Goal: Information Seeking & Learning: Learn about a topic

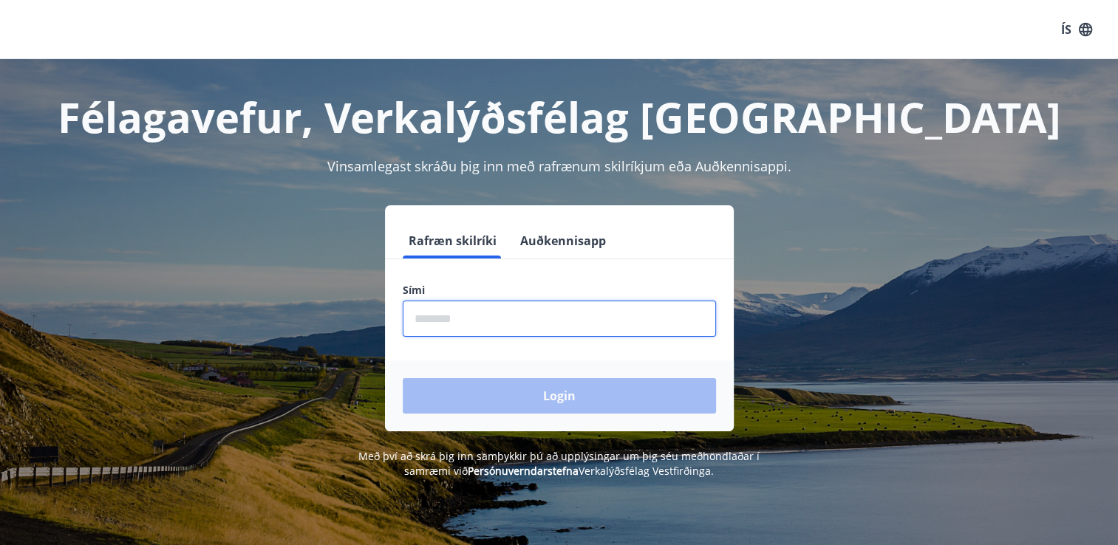
click at [517, 309] on input "phone" at bounding box center [559, 319] width 313 height 36
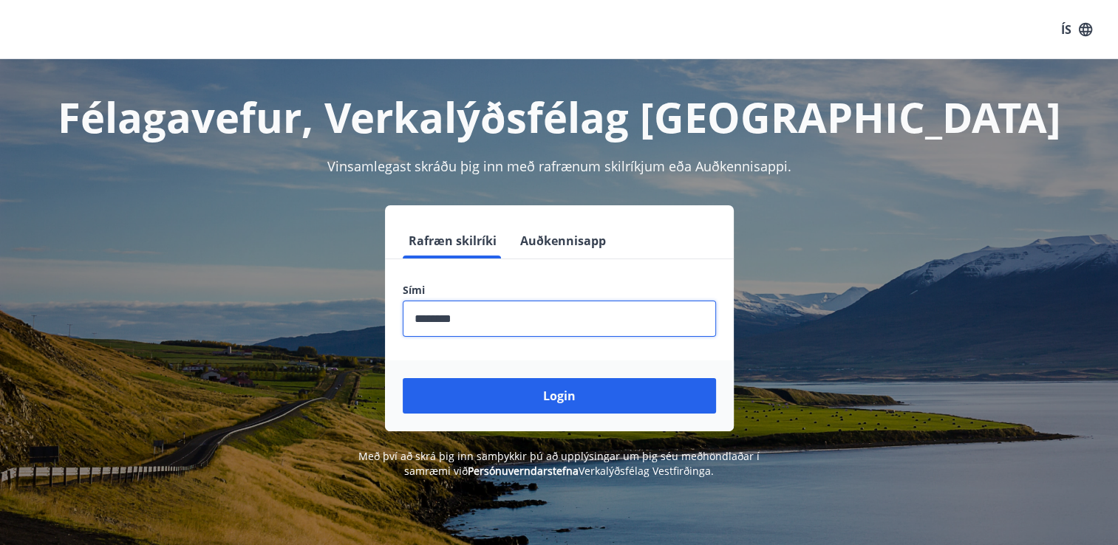
click at [470, 321] on input "phone" at bounding box center [559, 319] width 313 height 36
type input "********"
click at [528, 242] on button "Auðkennisapp" at bounding box center [563, 240] width 98 height 35
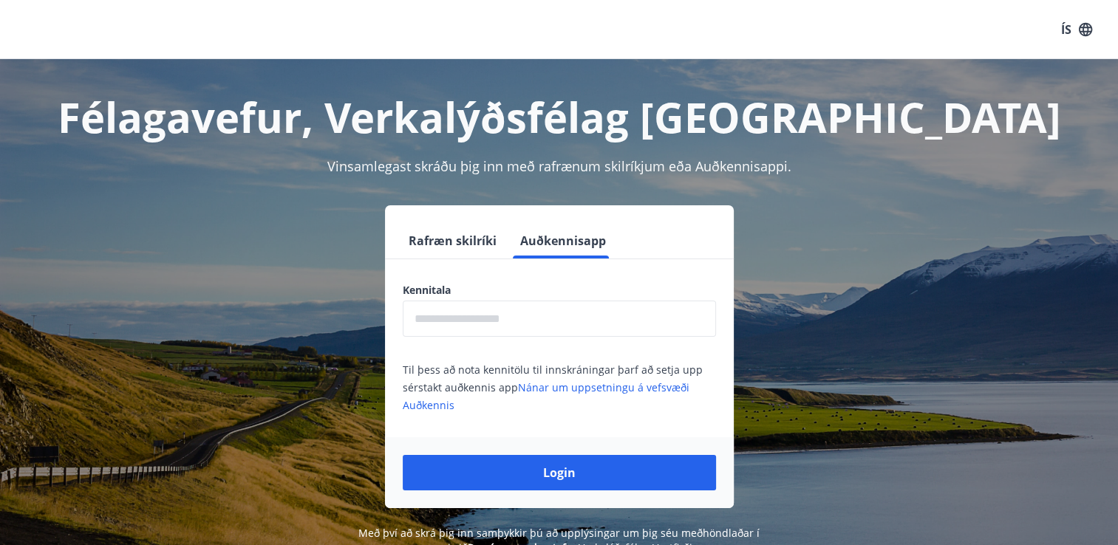
click at [506, 315] on input "text" at bounding box center [559, 319] width 313 height 36
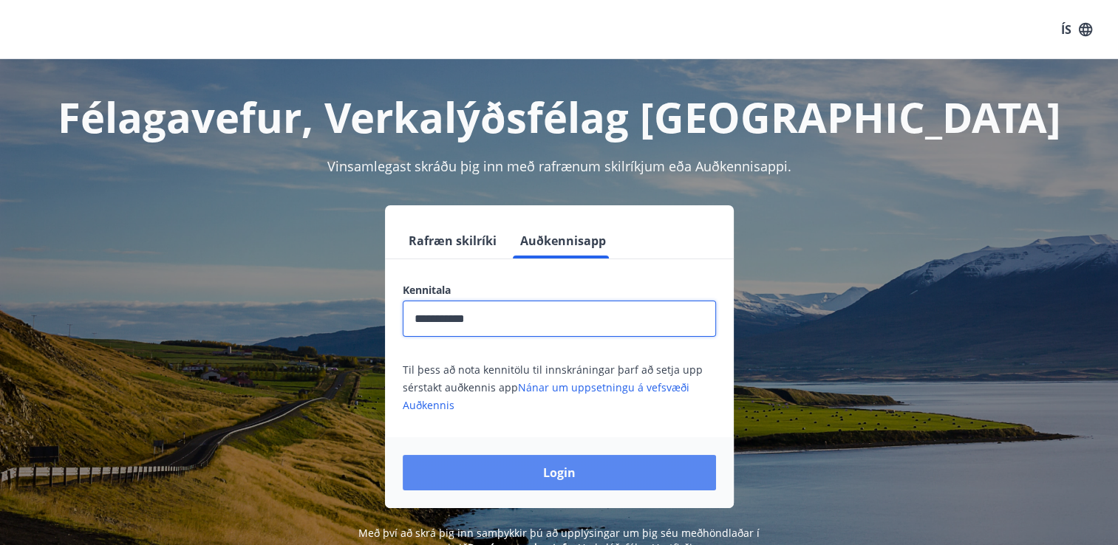
type input "**********"
click at [532, 480] on button "Login" at bounding box center [559, 472] width 313 height 35
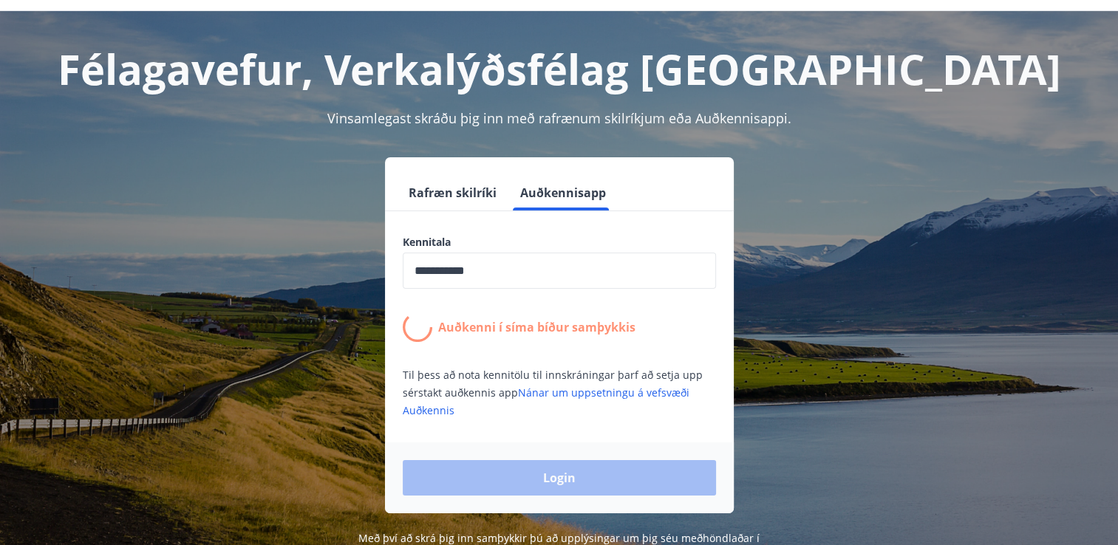
scroll to position [74, 0]
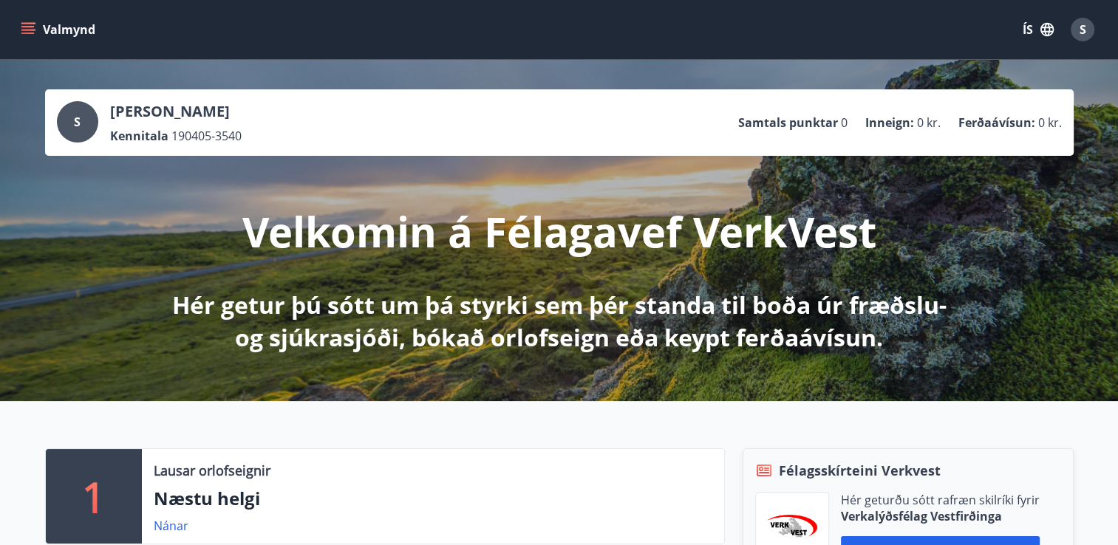
click at [1045, 24] on icon "button" at bounding box center [1047, 29] width 13 height 13
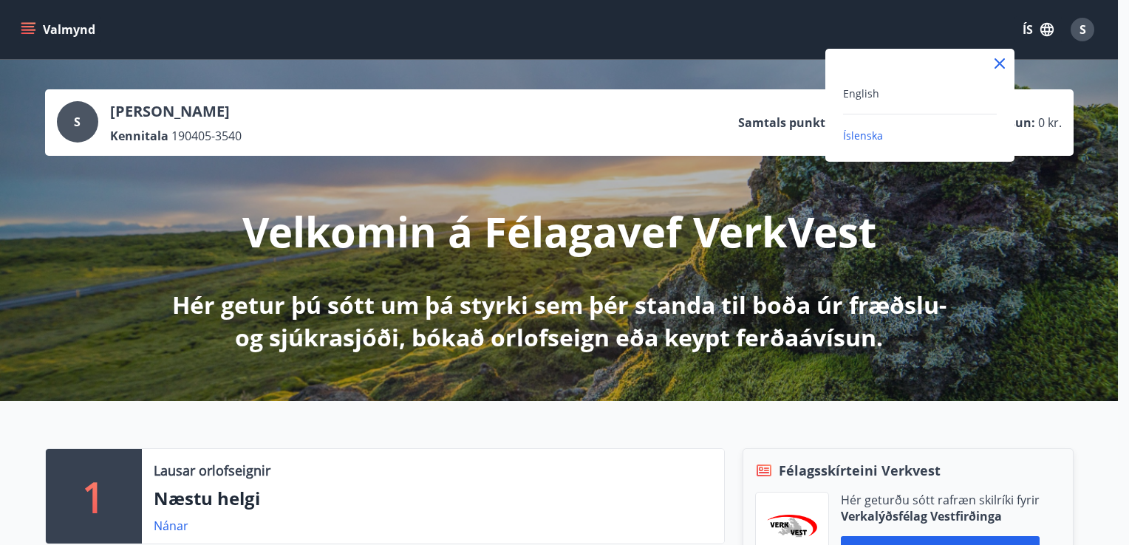
click at [917, 97] on div "English" at bounding box center [920, 93] width 154 height 18
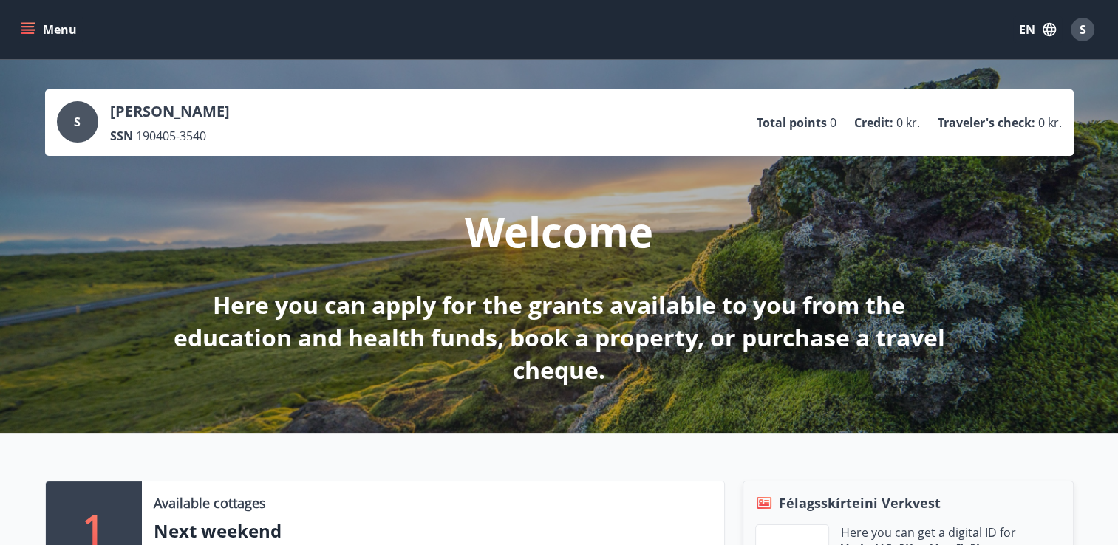
click at [49, 31] on button "Menu" at bounding box center [50, 29] width 65 height 27
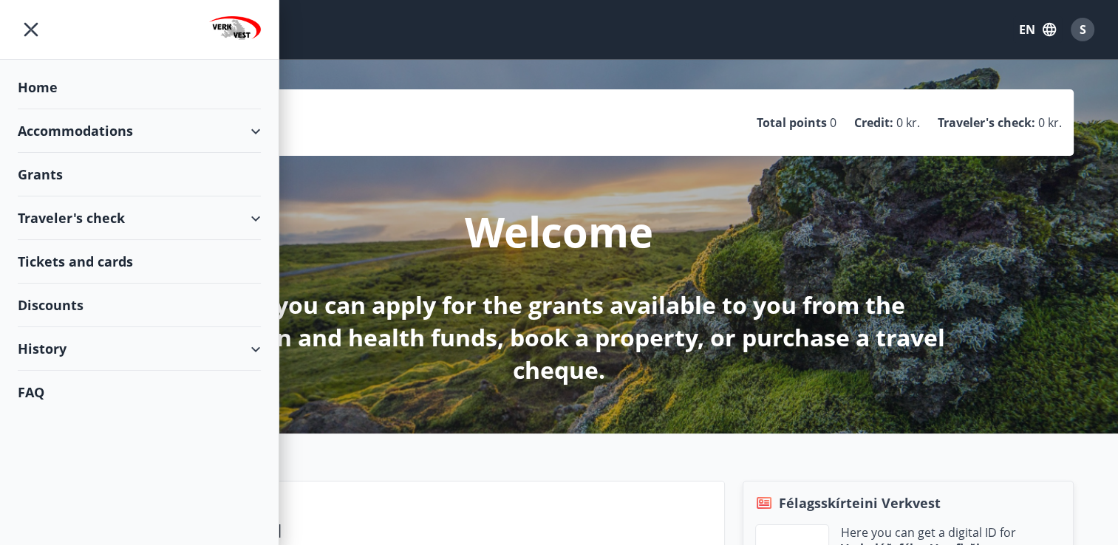
click at [97, 176] on div "Grants" at bounding box center [139, 175] width 243 height 44
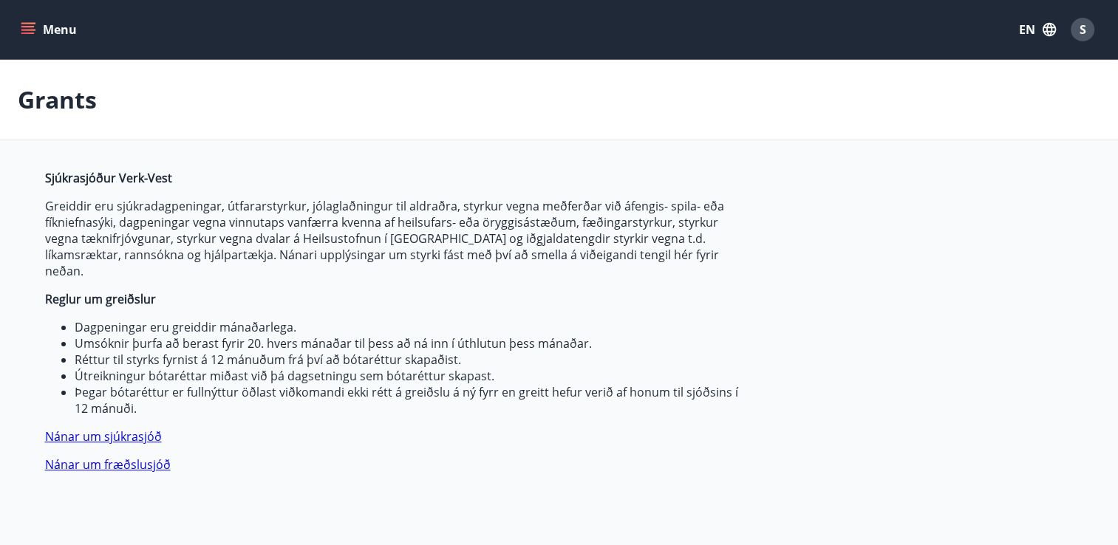
type input "***"
click at [1034, 33] on button "EN" at bounding box center [1037, 29] width 49 height 27
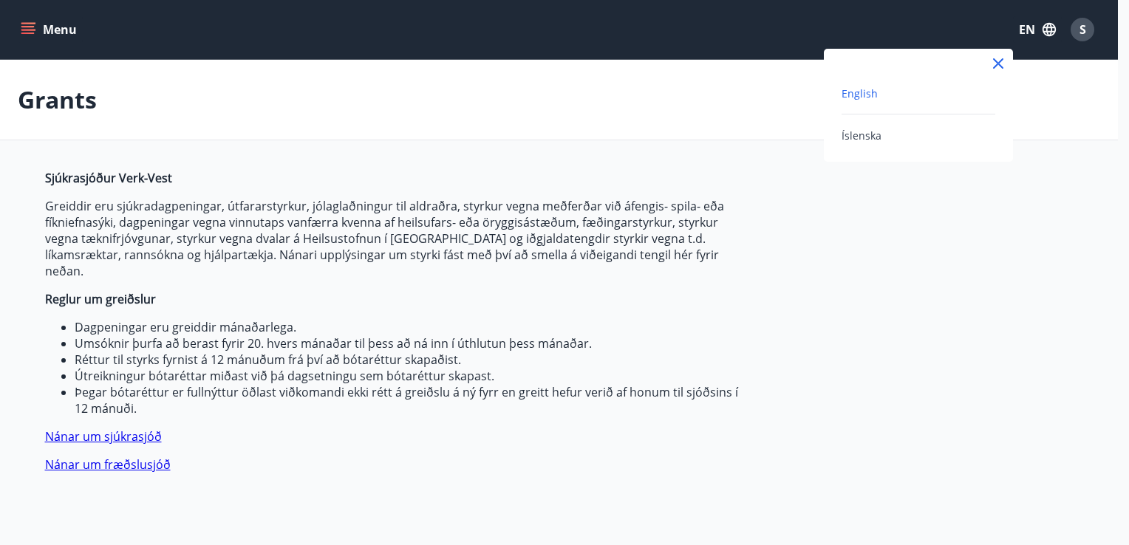
click at [1034, 33] on div at bounding box center [564, 272] width 1129 height 545
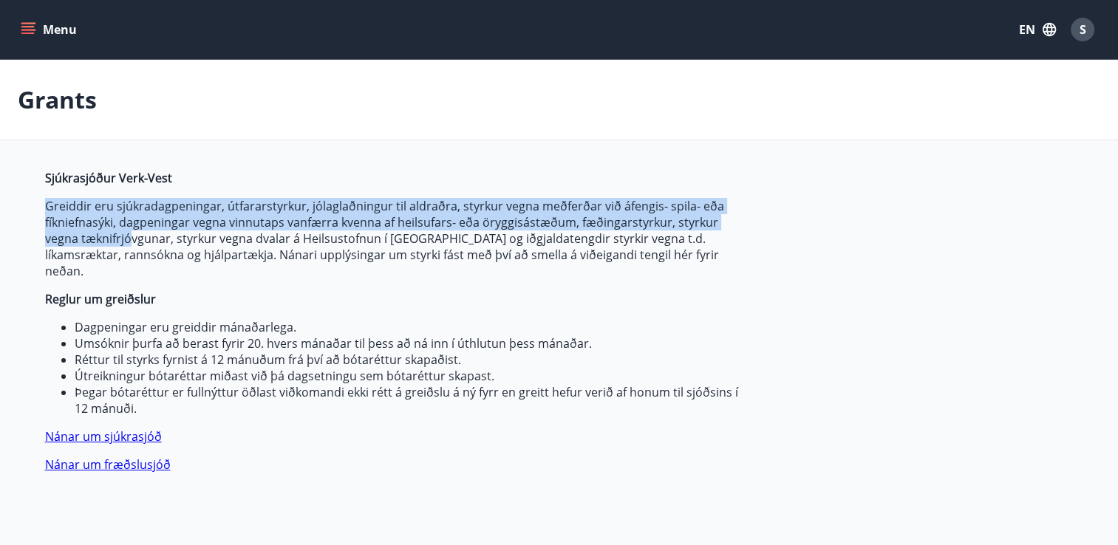
drag, startPoint x: 38, startPoint y: 205, endPoint x: 127, endPoint y: 238, distance: 94.5
click at [127, 238] on div "Sjúkrasjóður Verk-Vest Greiddir eru sjúkradagpeningar, útfararstyrkur, jólaglað…" at bounding box center [559, 506] width 1064 height 673
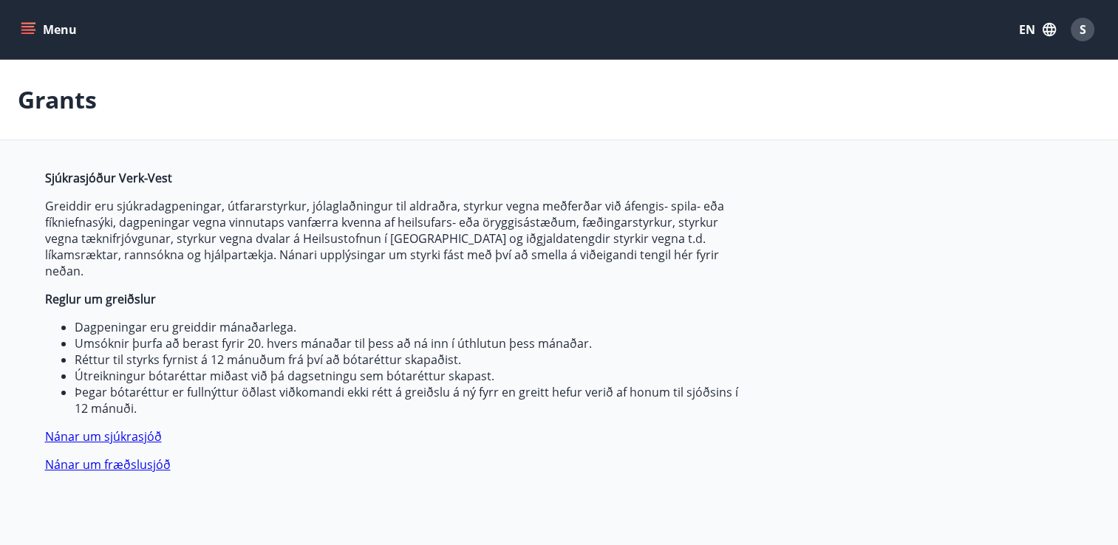
drag, startPoint x: 127, startPoint y: 238, endPoint x: 183, endPoint y: 269, distance: 64.2
click at [184, 269] on span "Sjúkrasjóður Verk-Vest Greiddir eru sjúkradagpeningar, útfararstyrkur, jólaglað…" at bounding box center [394, 321] width 698 height 303
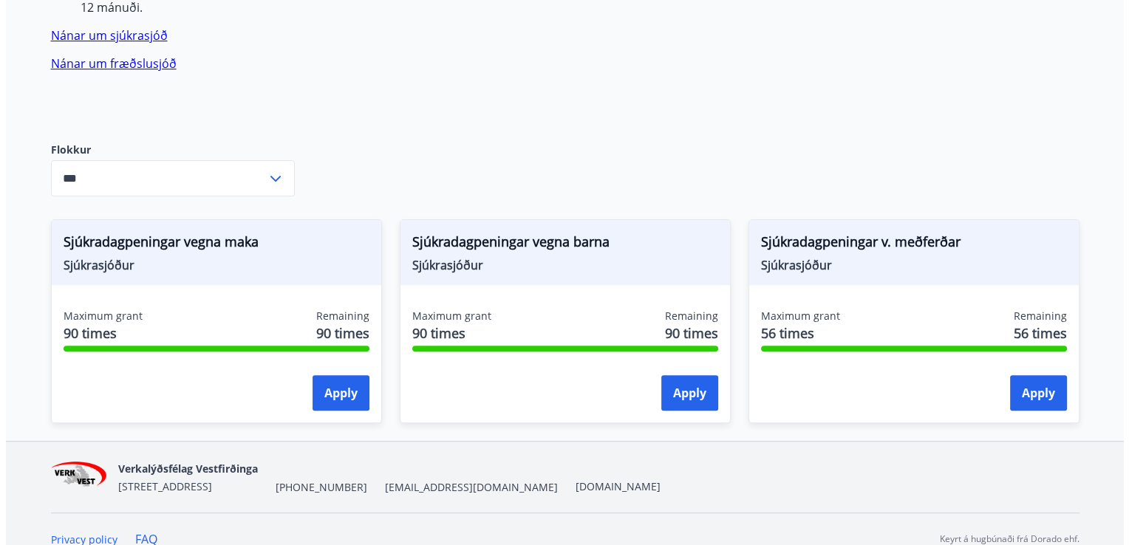
scroll to position [404, 0]
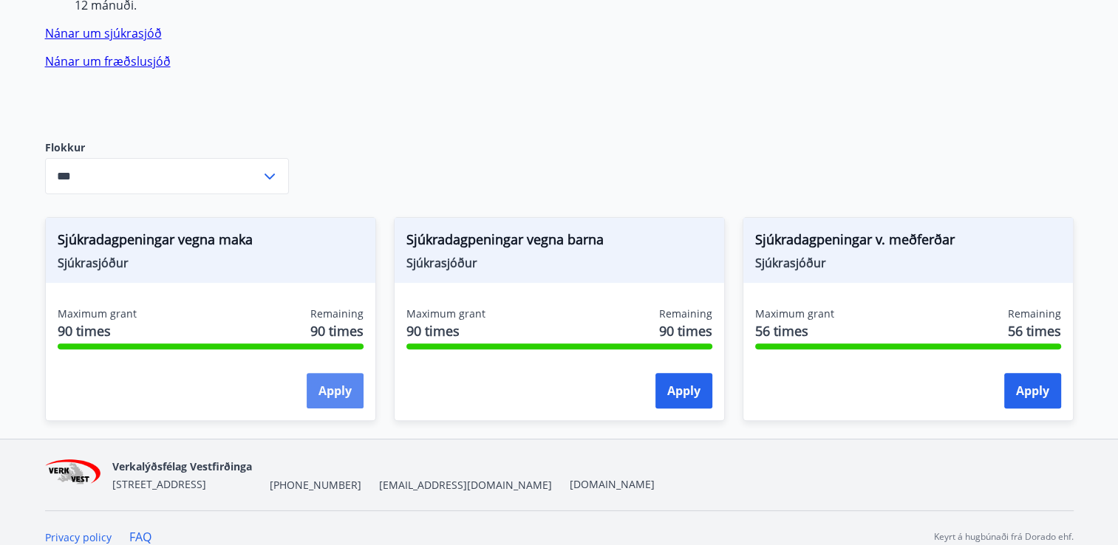
click at [313, 373] on button "Apply" at bounding box center [335, 390] width 57 height 35
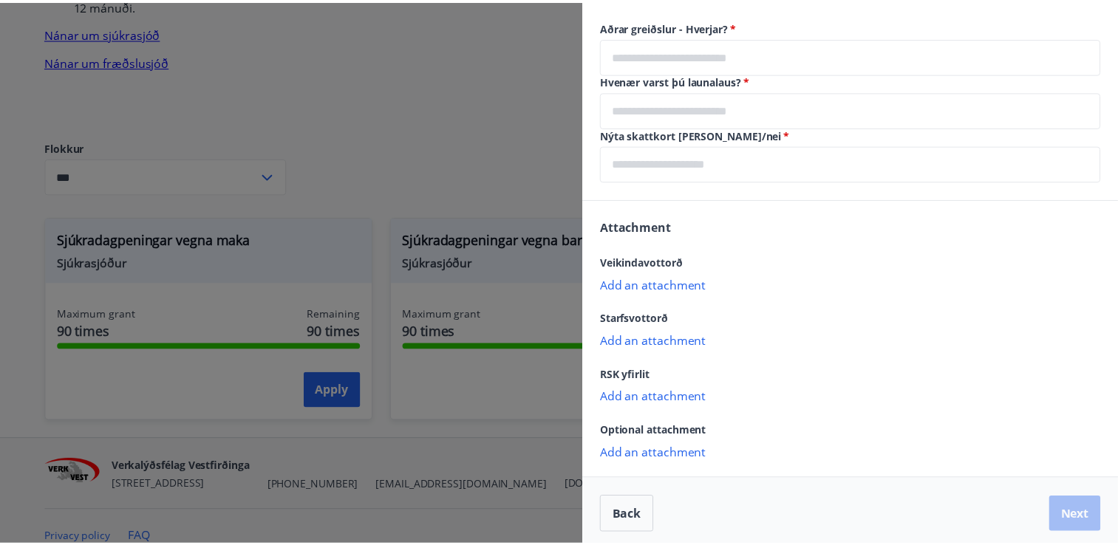
scroll to position [1014, 0]
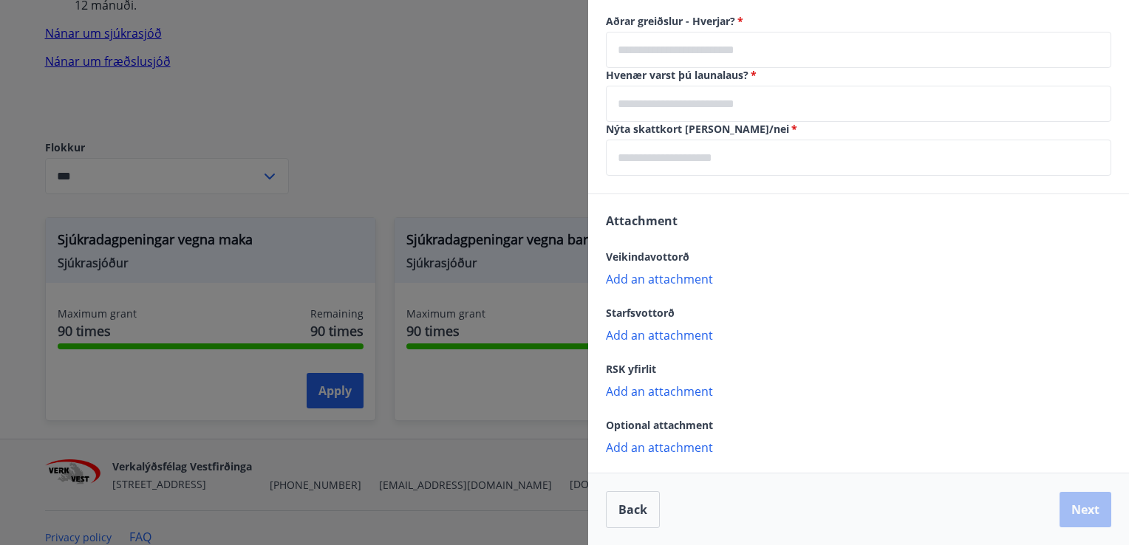
click at [417, 152] on div at bounding box center [564, 272] width 1129 height 545
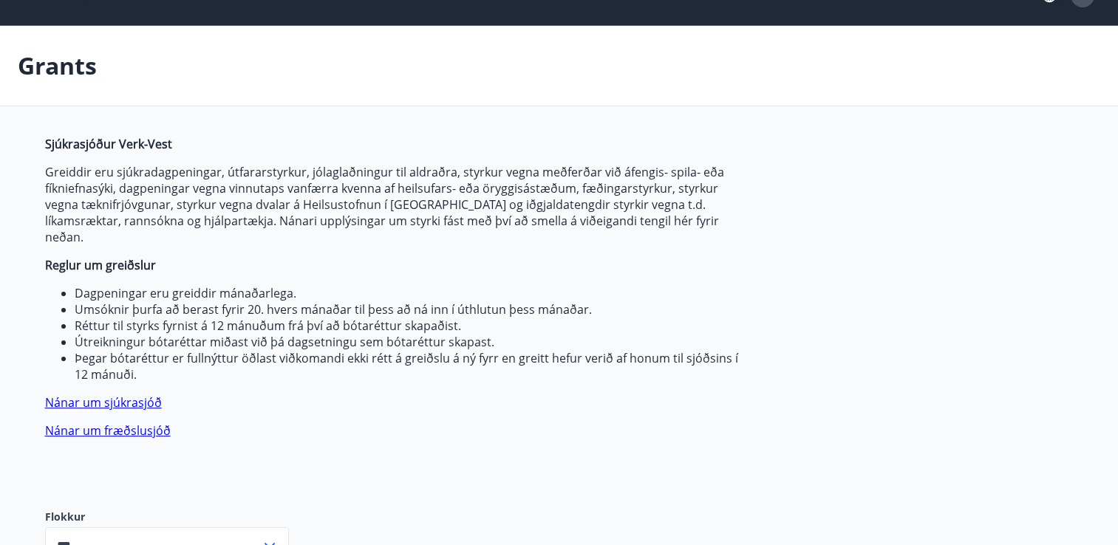
scroll to position [0, 0]
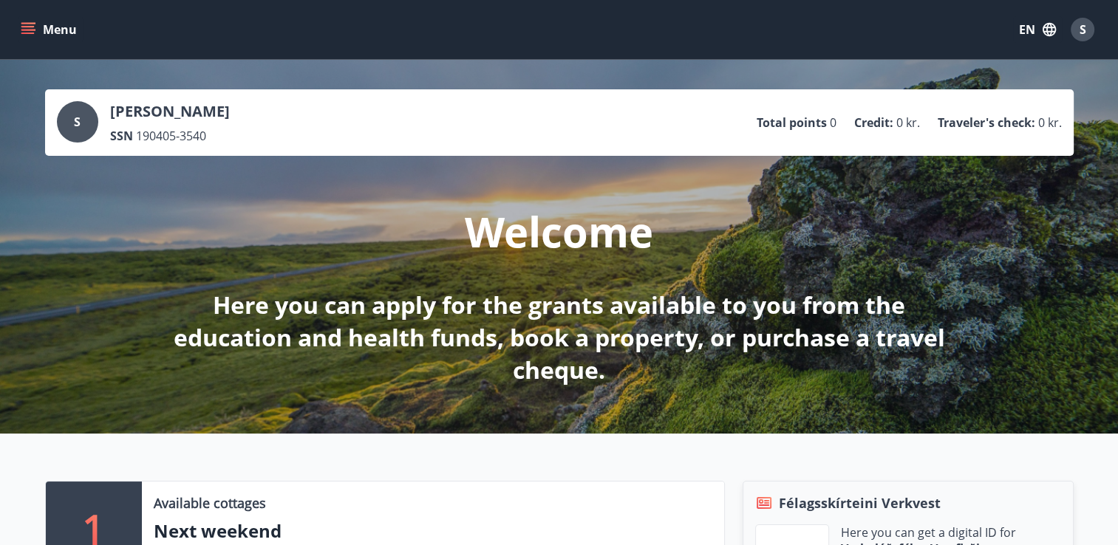
drag, startPoint x: 848, startPoint y: 106, endPoint x: 786, endPoint y: 103, distance: 62.2
click at [786, 103] on div "S Sam Svec SSN 190405-3540 Total points 0 Credit : 0 kr. Traveler's check : 0 k…" at bounding box center [559, 122] width 1005 height 43
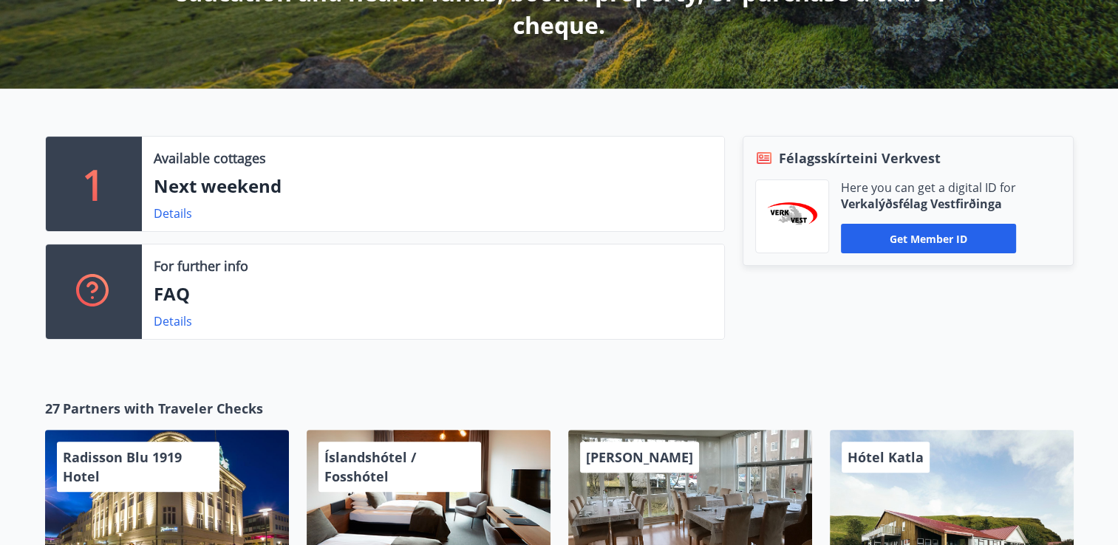
scroll to position [311, 0]
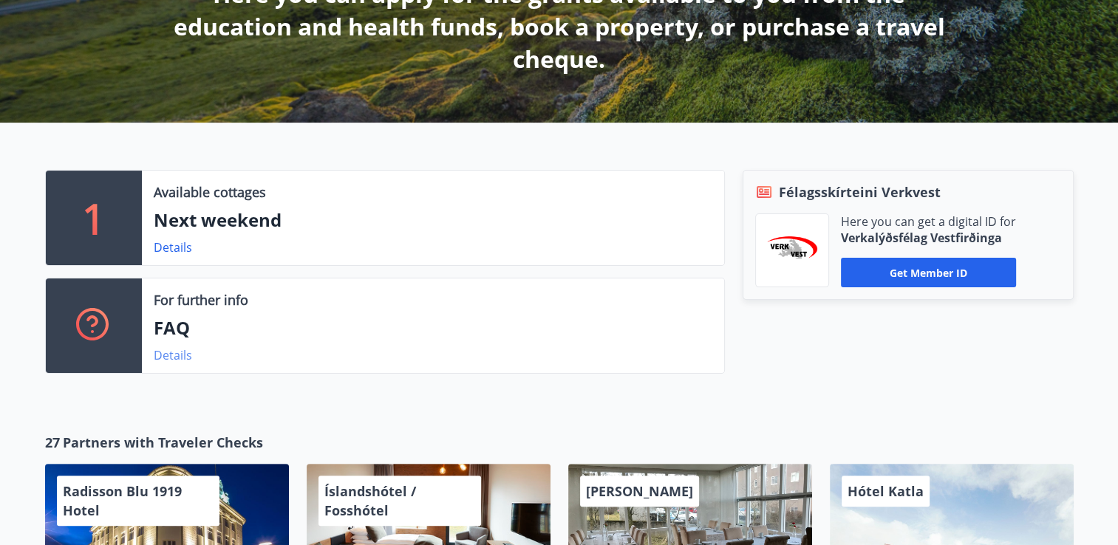
click at [160, 353] on link "Details" at bounding box center [173, 355] width 38 height 16
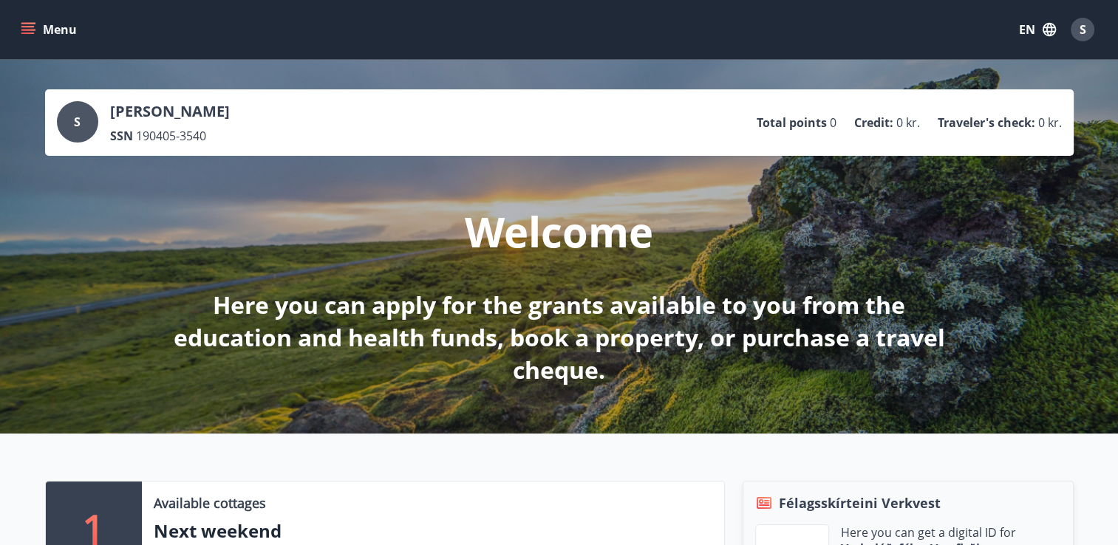
click at [1096, 30] on button "S" at bounding box center [1082, 29] width 35 height 35
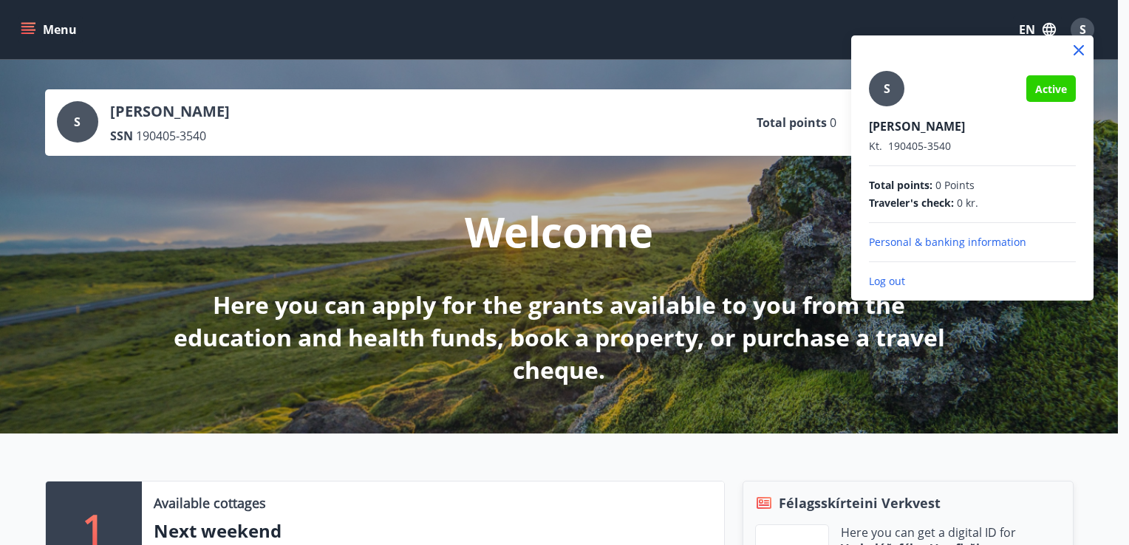
click at [1090, 28] on div at bounding box center [564, 272] width 1129 height 545
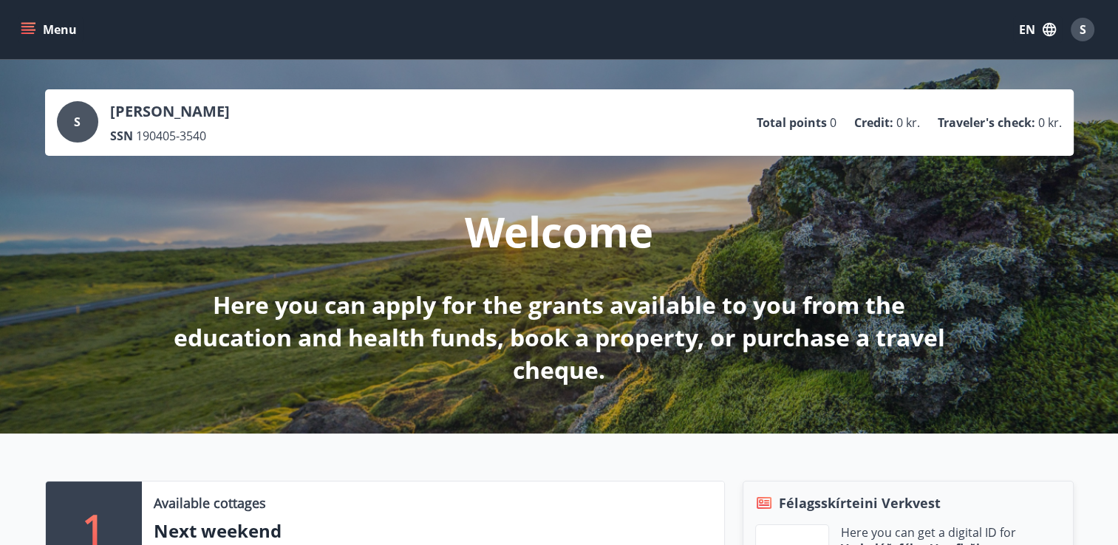
click at [63, 26] on button "Menu" at bounding box center [50, 29] width 65 height 27
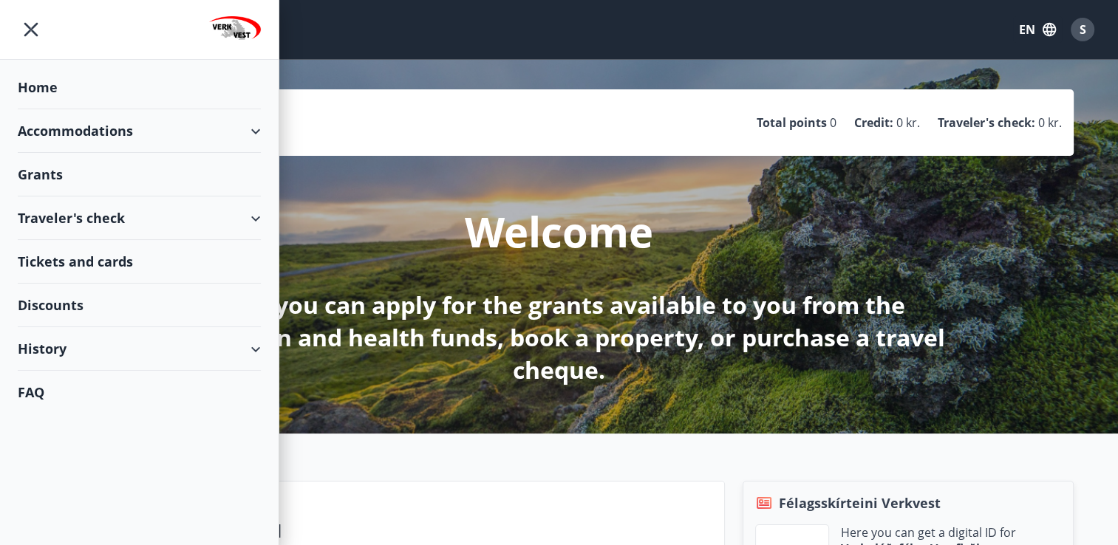
click at [175, 303] on div "Discounts" at bounding box center [139, 306] width 243 height 44
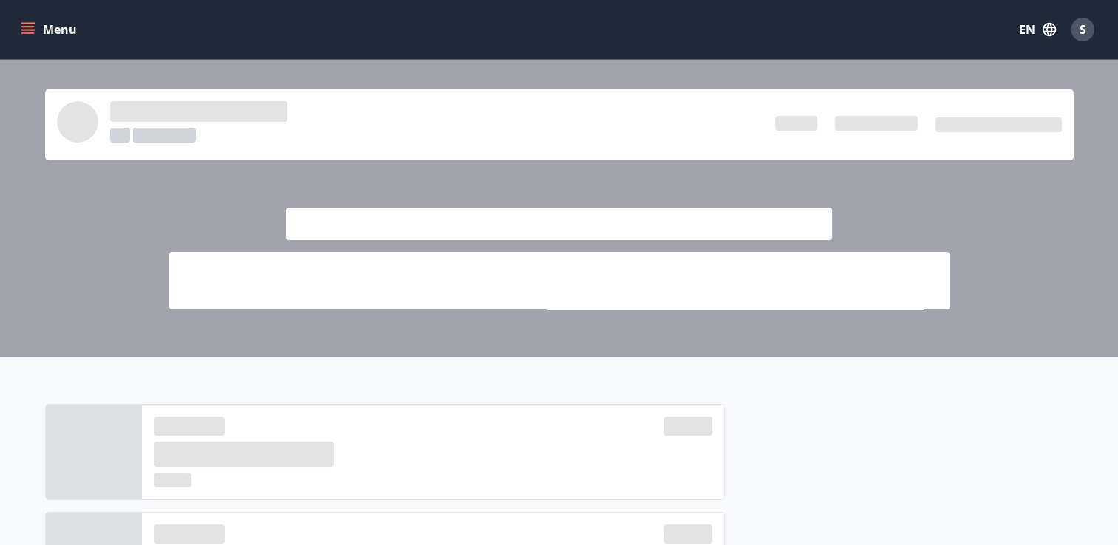
click at [18, 22] on div "Menu EN S" at bounding box center [559, 29] width 1118 height 59
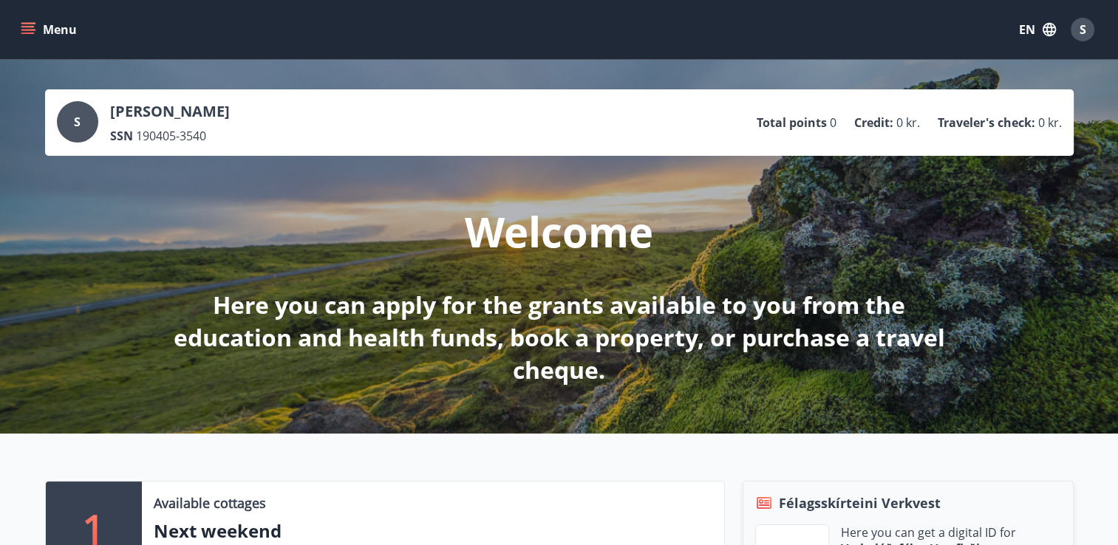
click at [23, 25] on icon "menu" at bounding box center [28, 29] width 15 height 15
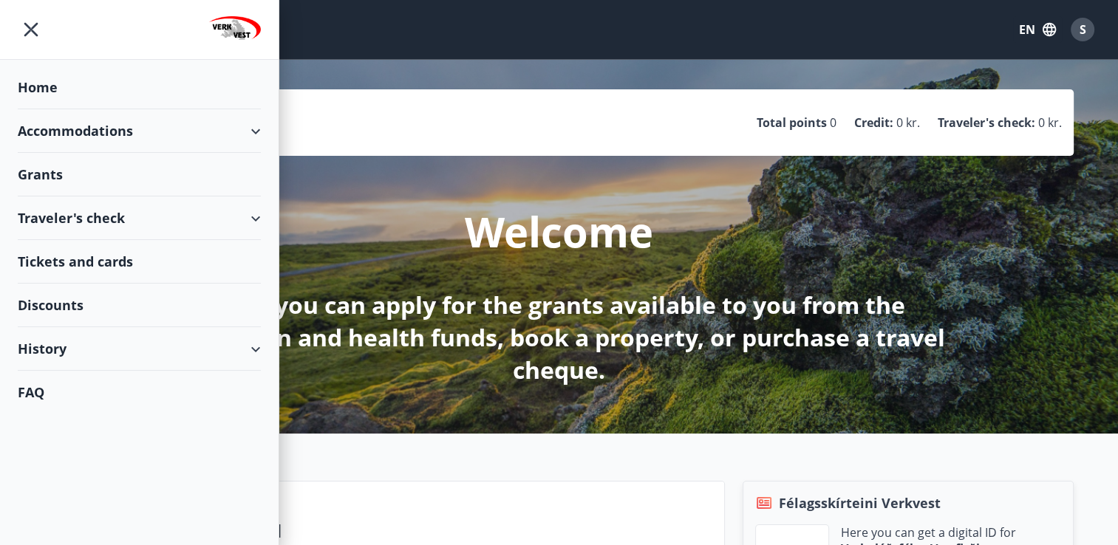
click at [86, 178] on div "Grants" at bounding box center [139, 175] width 243 height 44
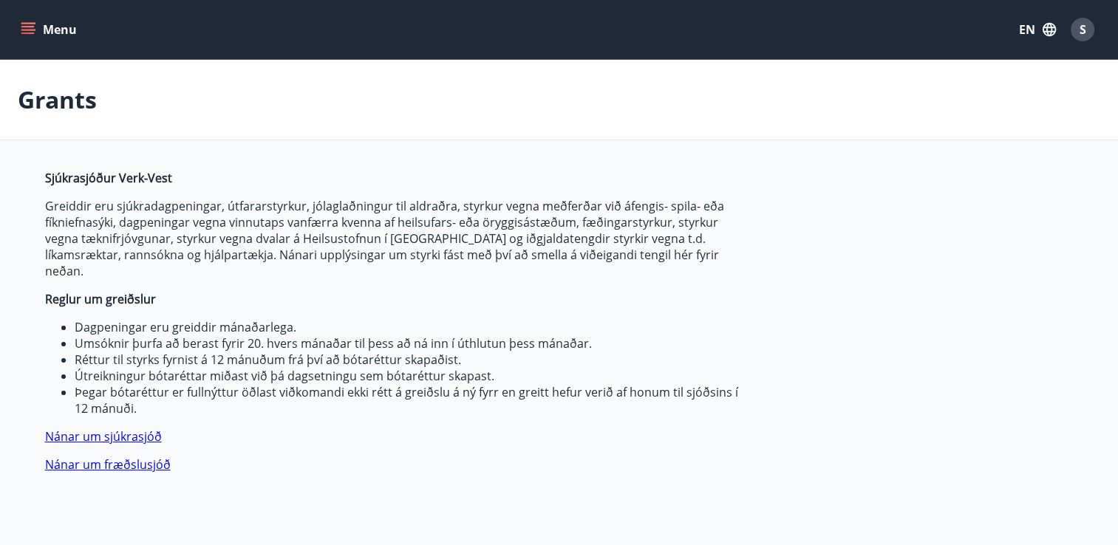
type input "***"
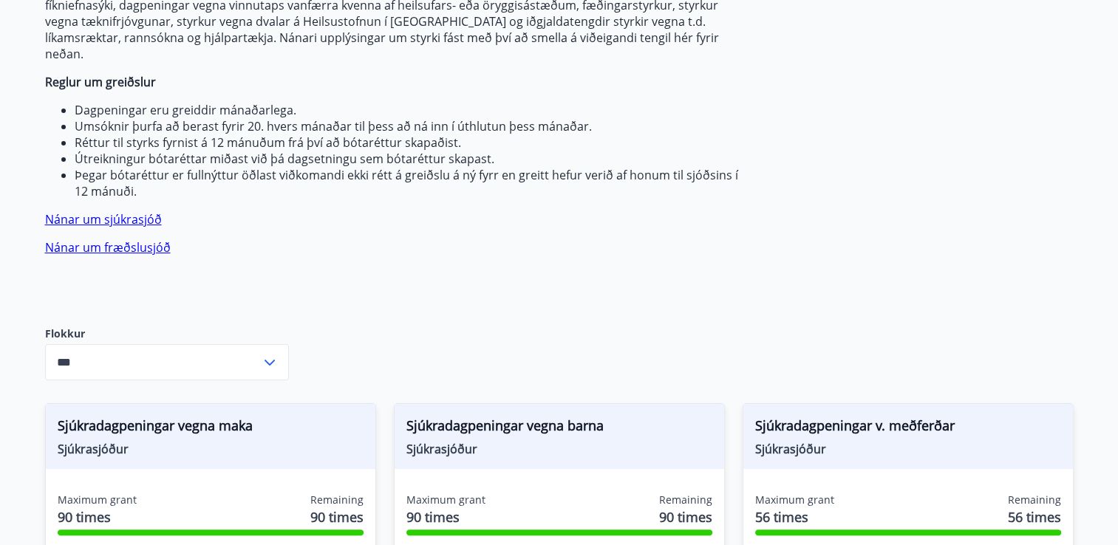
scroll to position [222, 0]
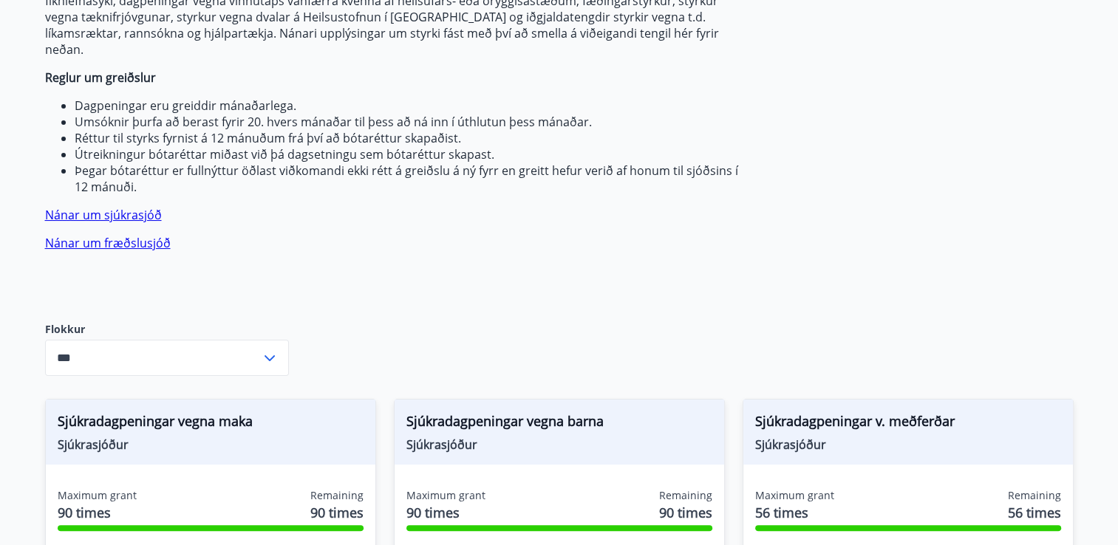
click at [98, 207] on link "Nánar um sjúkrasjóð" at bounding box center [103, 215] width 117 height 16
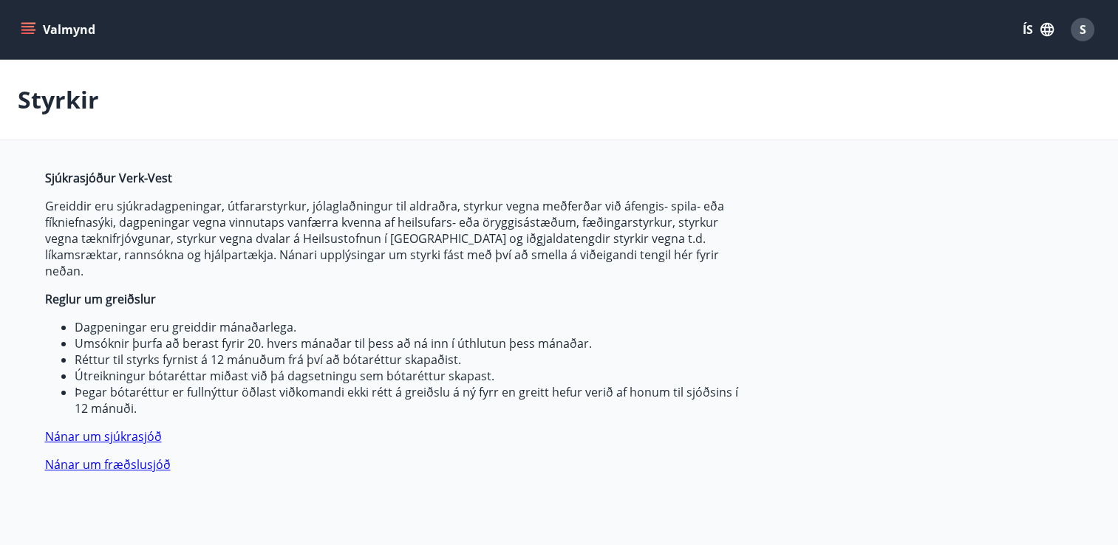
type input "***"
click at [1030, 32] on font "JE" at bounding box center [1028, 29] width 10 height 16
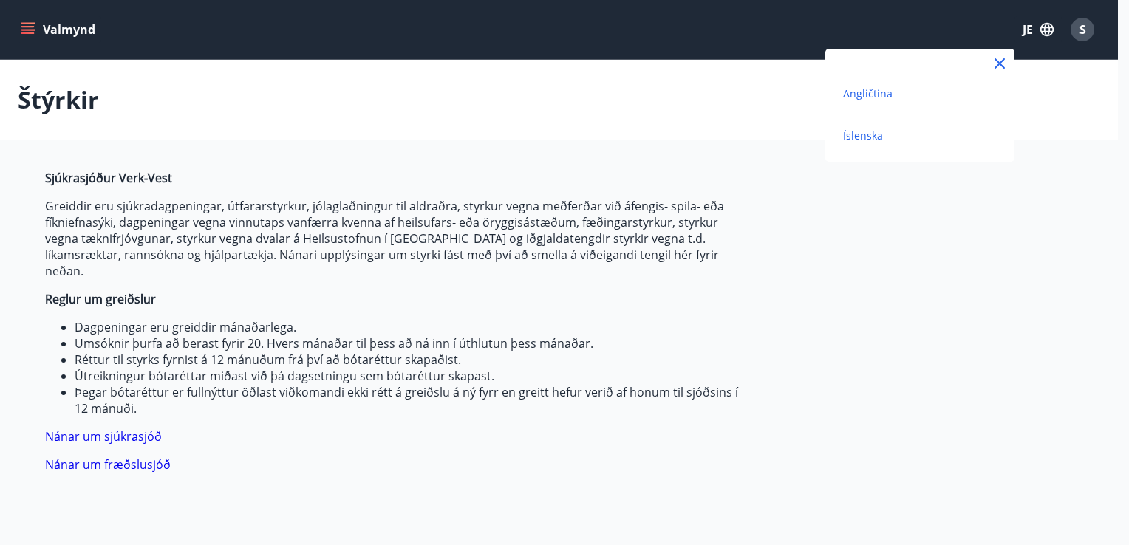
click at [866, 90] on span "Angličtina" at bounding box center [868, 93] width 50 height 14
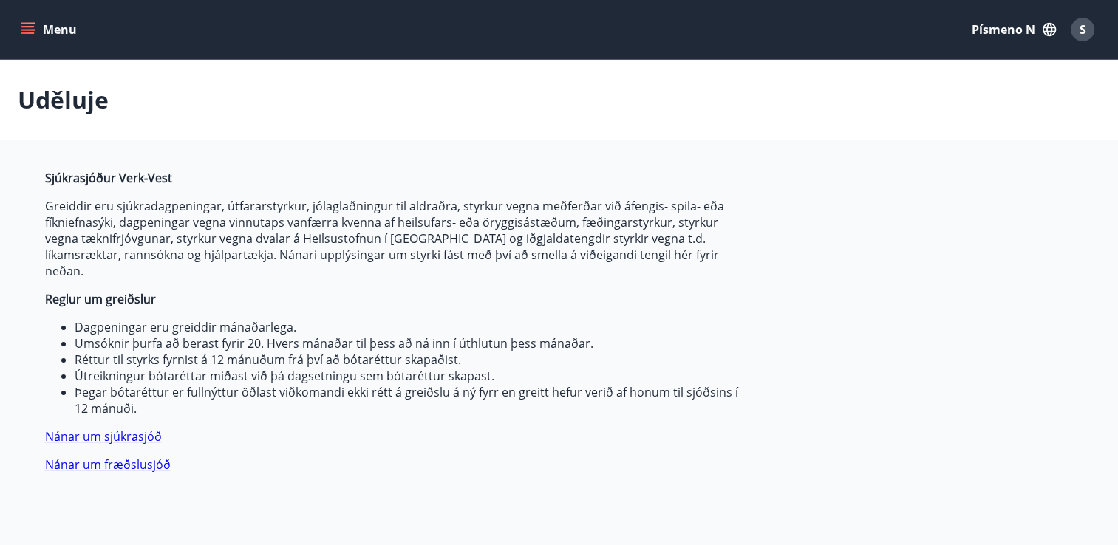
click at [1007, 24] on font "Písmeno n" at bounding box center [1004, 29] width 64 height 16
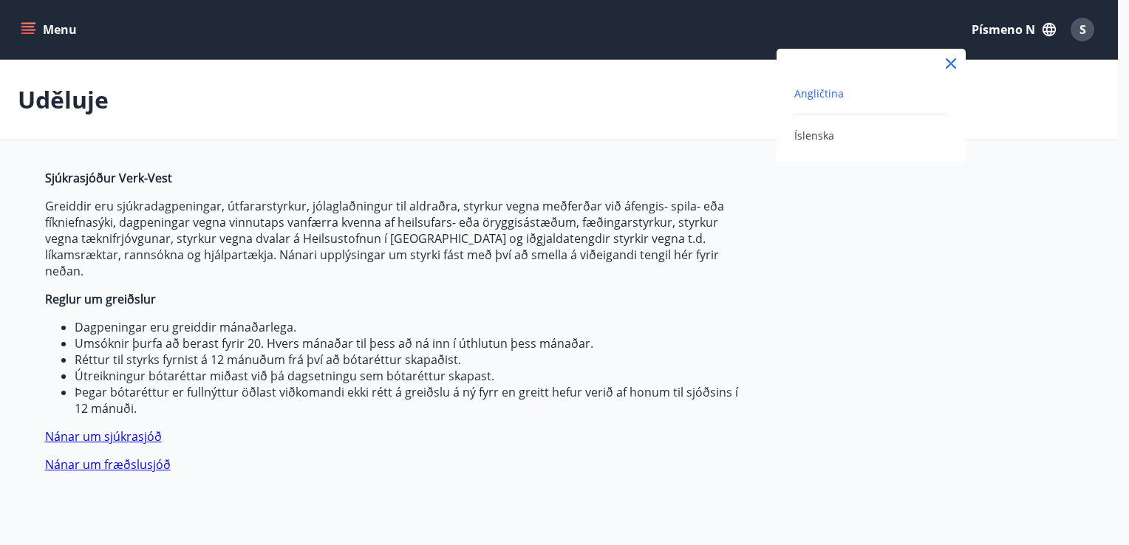
click at [804, 95] on span "Angličtina" at bounding box center [820, 93] width 50 height 14
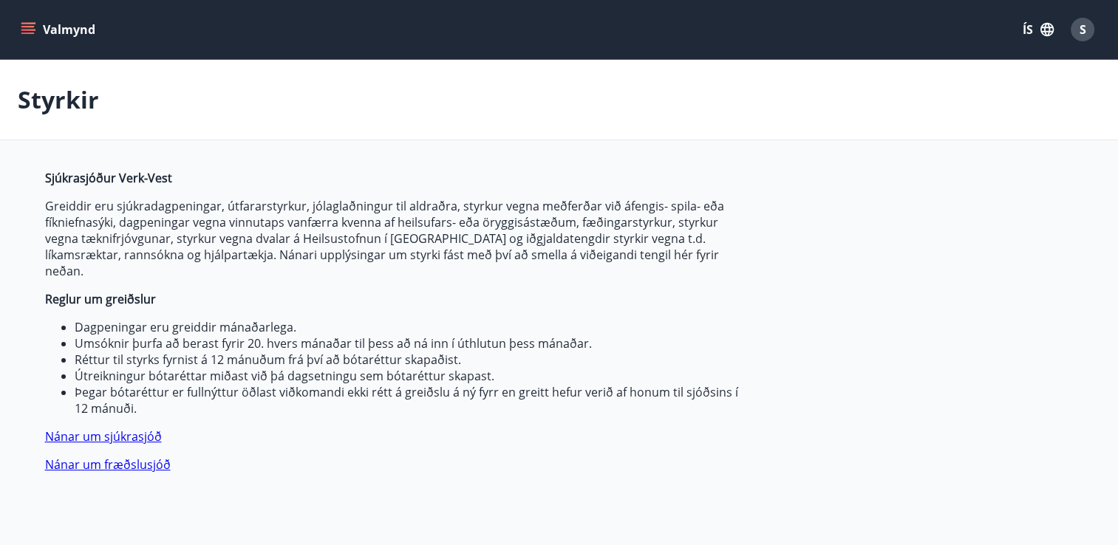
type input "***"
click at [1025, 27] on button "ÍS" at bounding box center [1038, 29] width 47 height 27
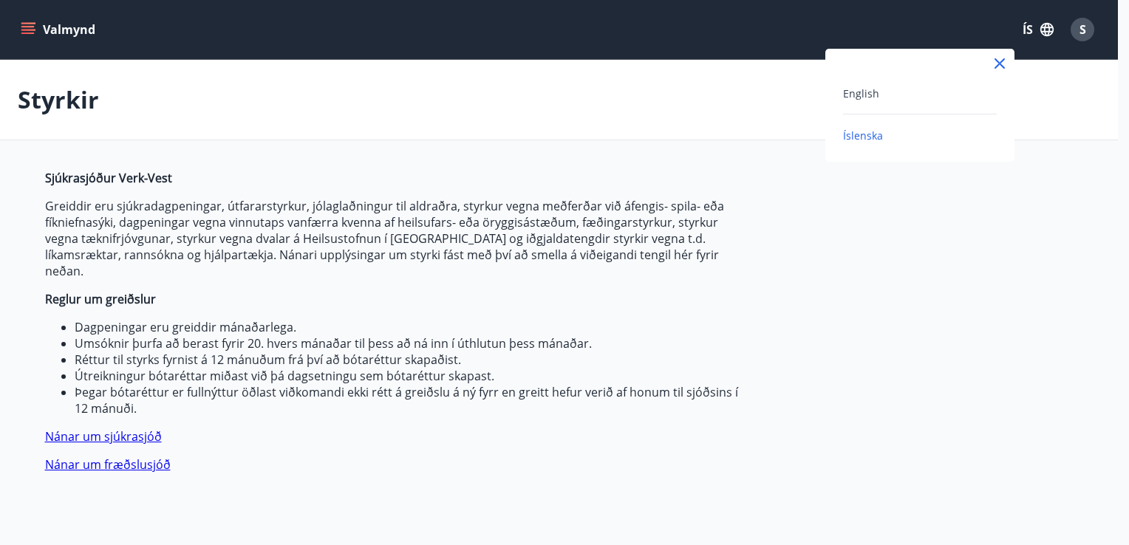
click at [943, 87] on div "English" at bounding box center [920, 93] width 154 height 18
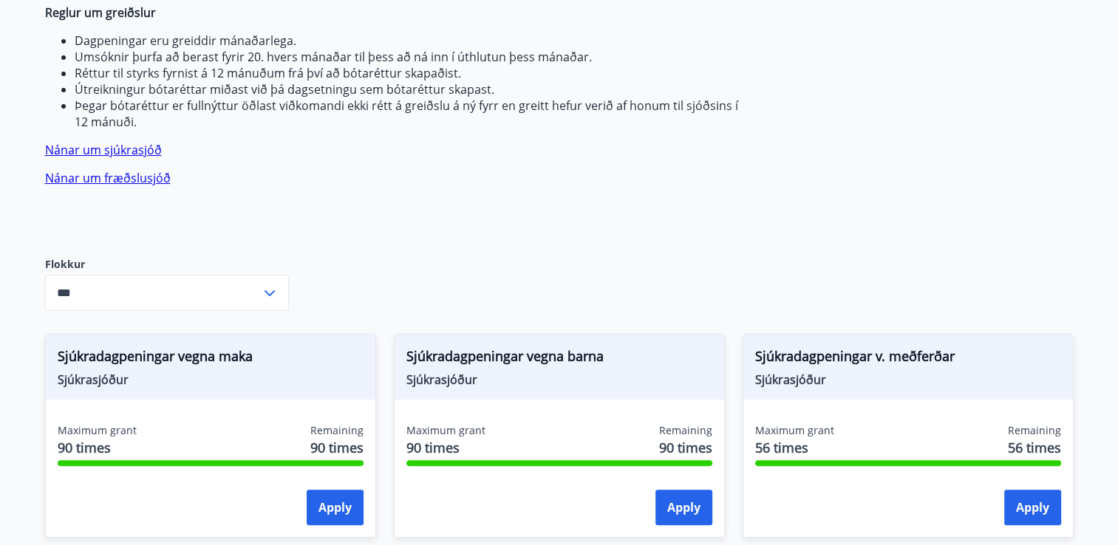
scroll to position [404, 0]
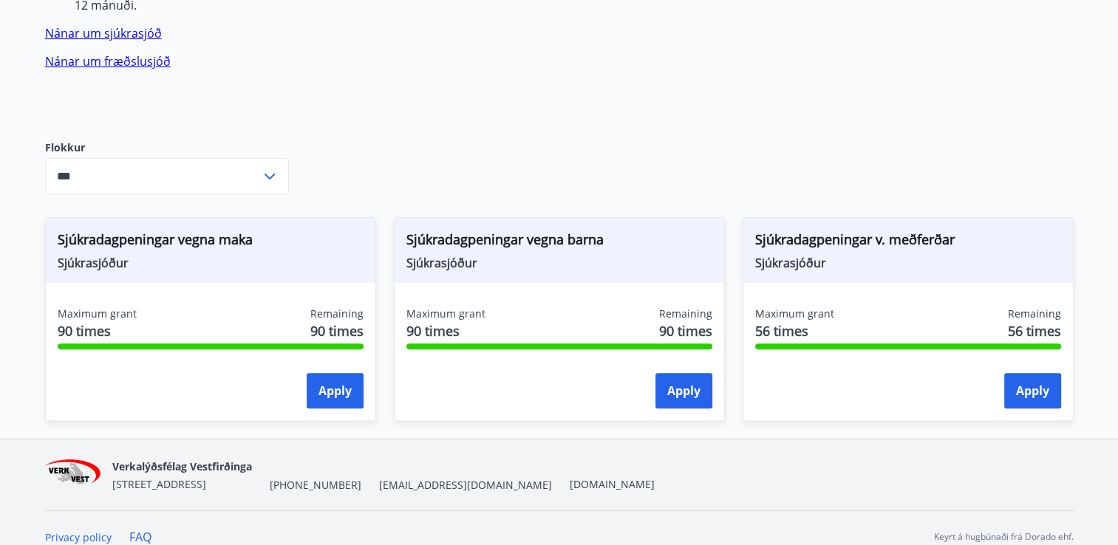
click at [248, 158] on input "***" at bounding box center [153, 176] width 216 height 36
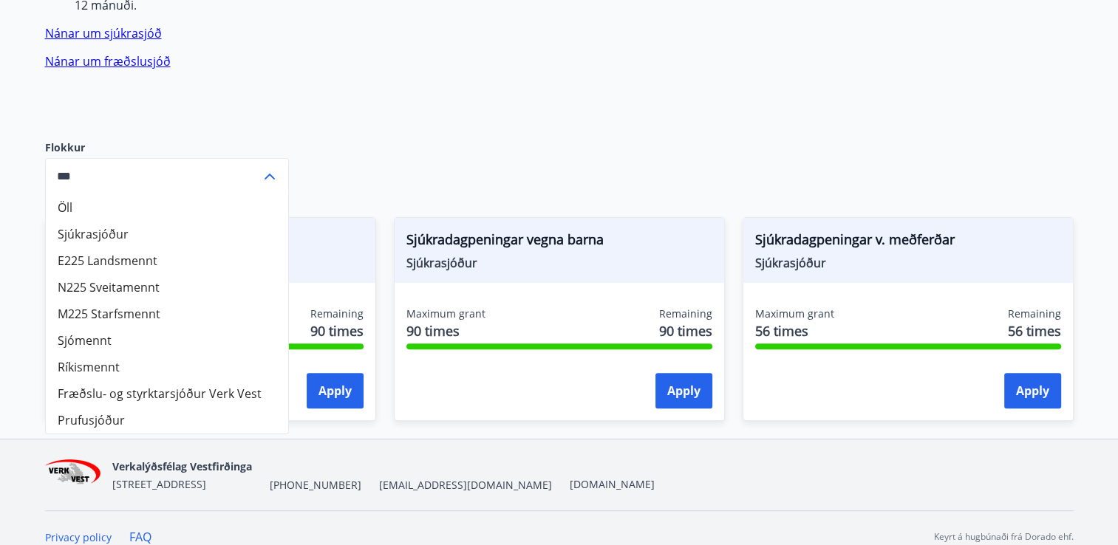
click at [432, 111] on div "Sjúkrasjóður Verk-Vest Greiddir eru sjúkradagpeningar, útfararstyrkur, jólaglað…" at bounding box center [559, 102] width 1029 height 673
click at [286, 158] on div "*** ​" at bounding box center [167, 176] width 244 height 36
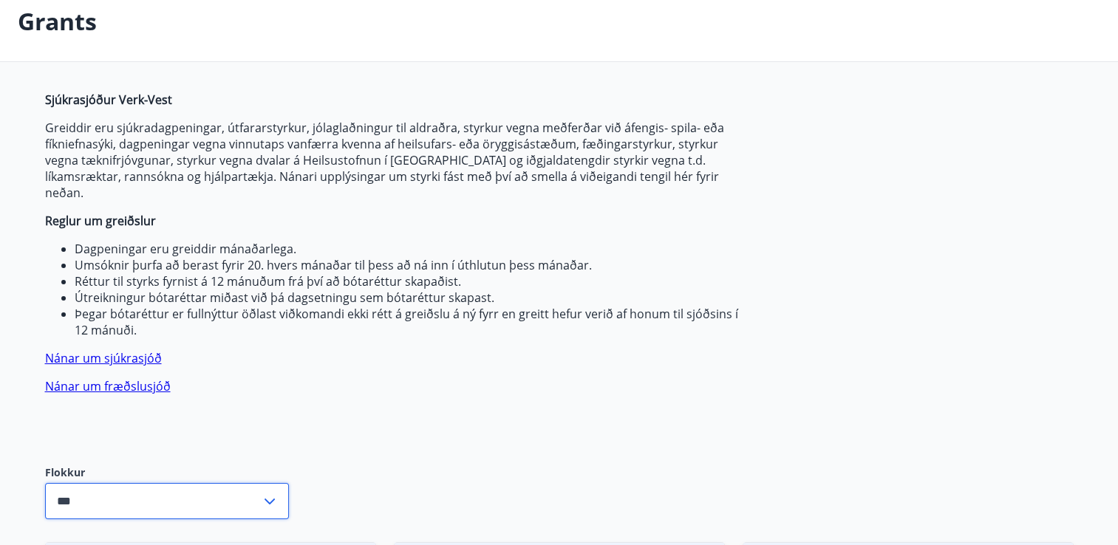
scroll to position [0, 0]
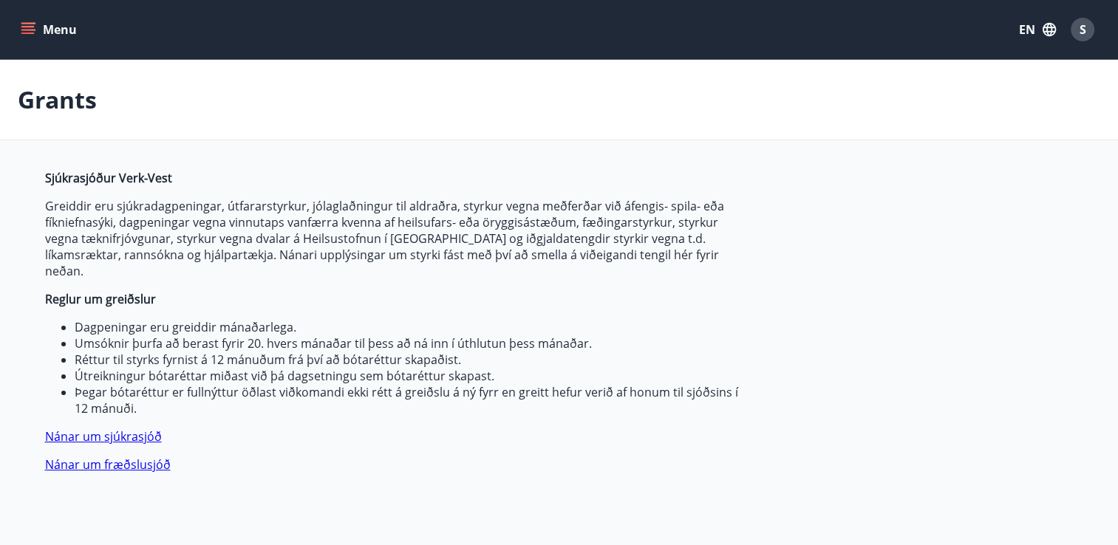
click at [61, 26] on button "Menu" at bounding box center [50, 29] width 65 height 27
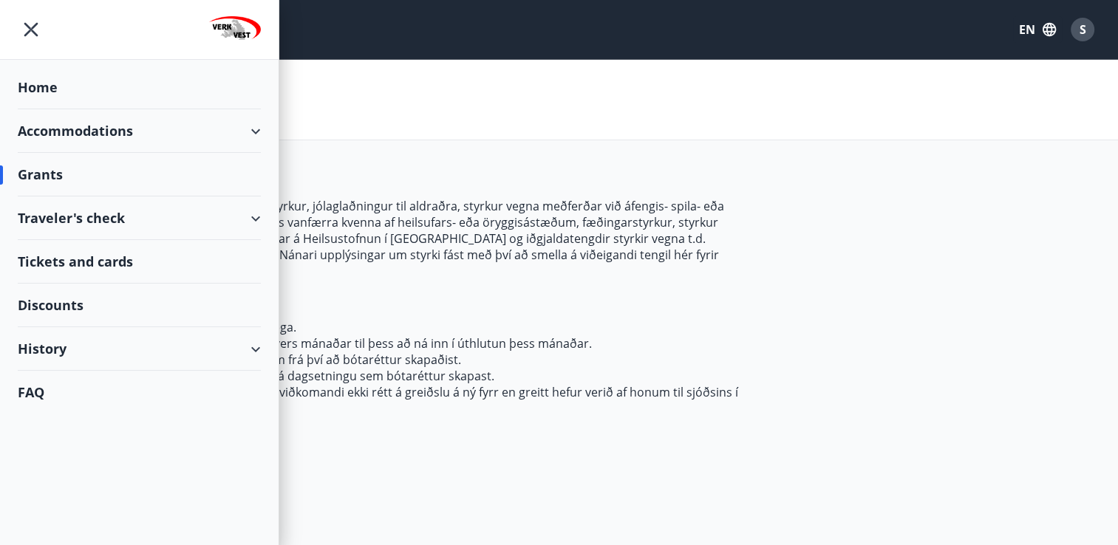
click at [151, 352] on div "History" at bounding box center [139, 349] width 243 height 44
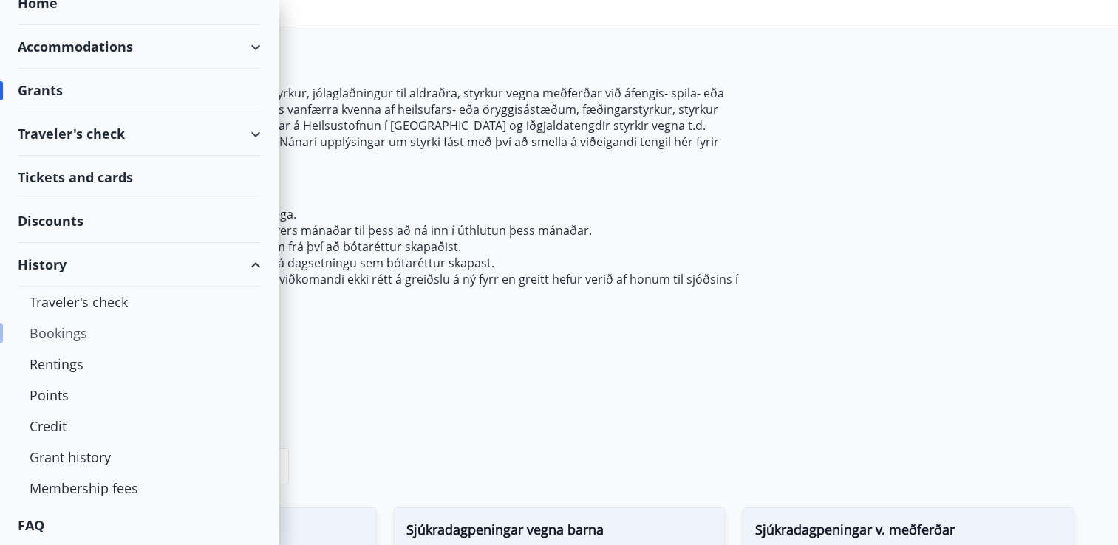
scroll to position [148, 0]
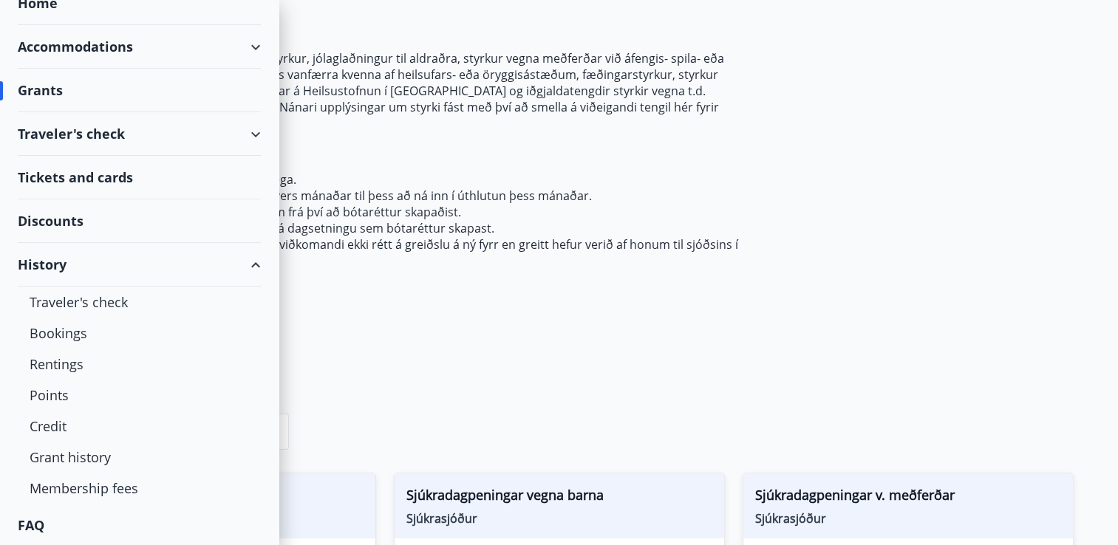
click at [160, 262] on div "History" at bounding box center [139, 265] width 243 height 44
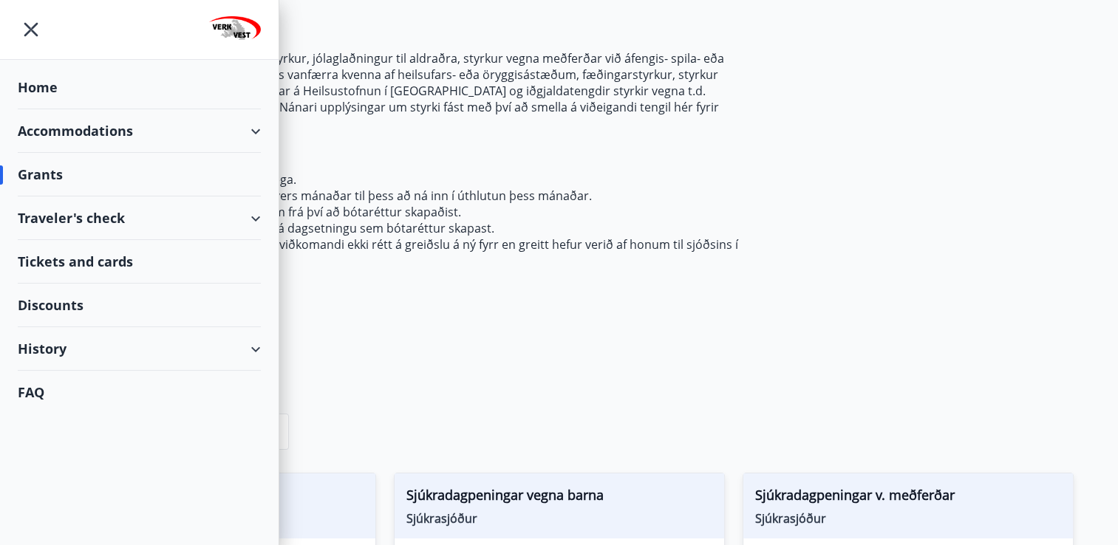
scroll to position [0, 0]
click at [116, 299] on div "Discounts" at bounding box center [139, 306] width 243 height 44
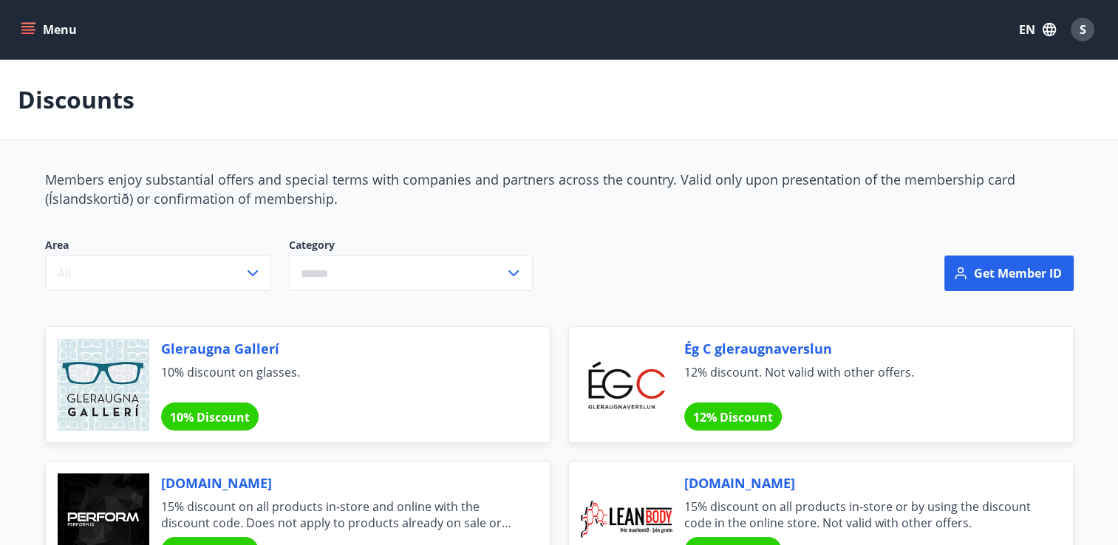
click at [59, 24] on button "Menu" at bounding box center [50, 29] width 65 height 27
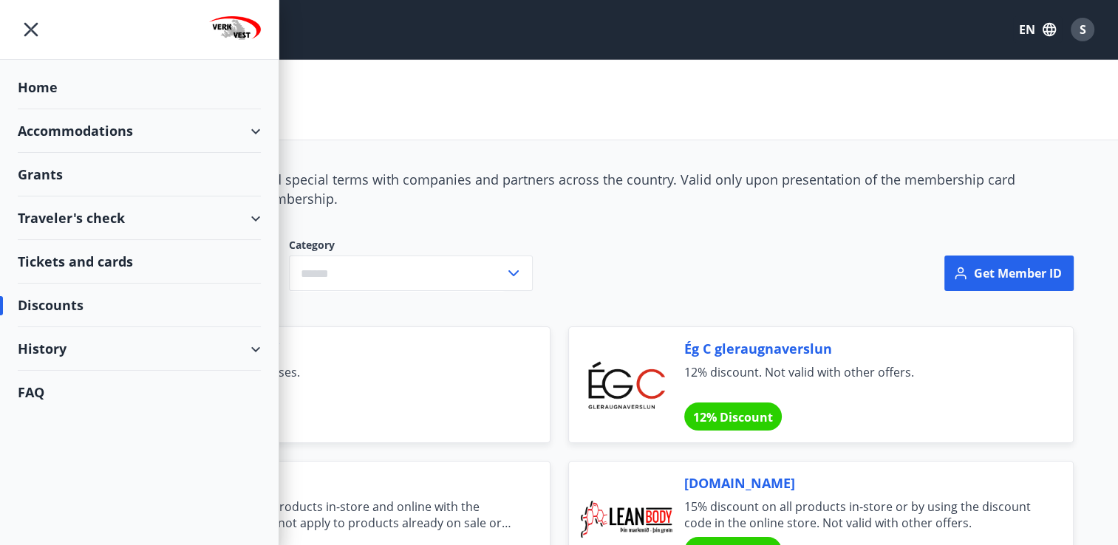
click at [95, 223] on div "Traveler's check" at bounding box center [139, 219] width 243 height 44
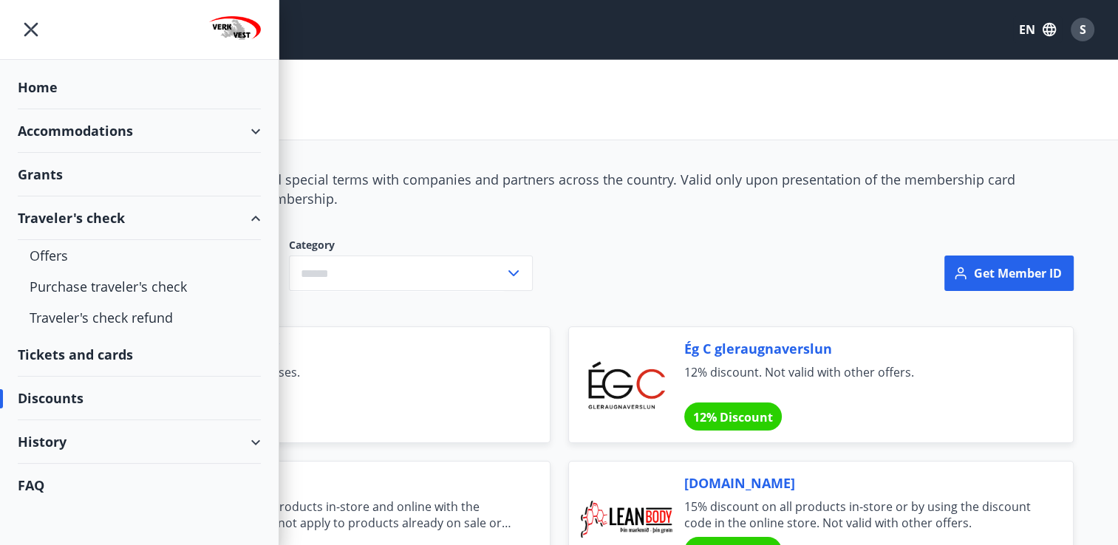
click at [99, 343] on div "Tickets and cards" at bounding box center [139, 355] width 243 height 44
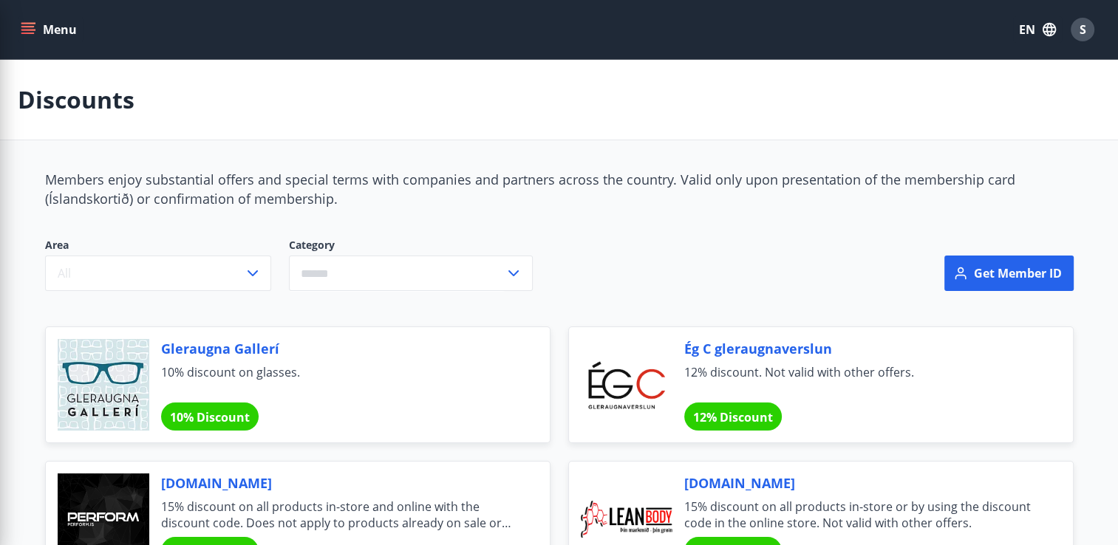
click at [60, 29] on button "Menu" at bounding box center [50, 29] width 65 height 27
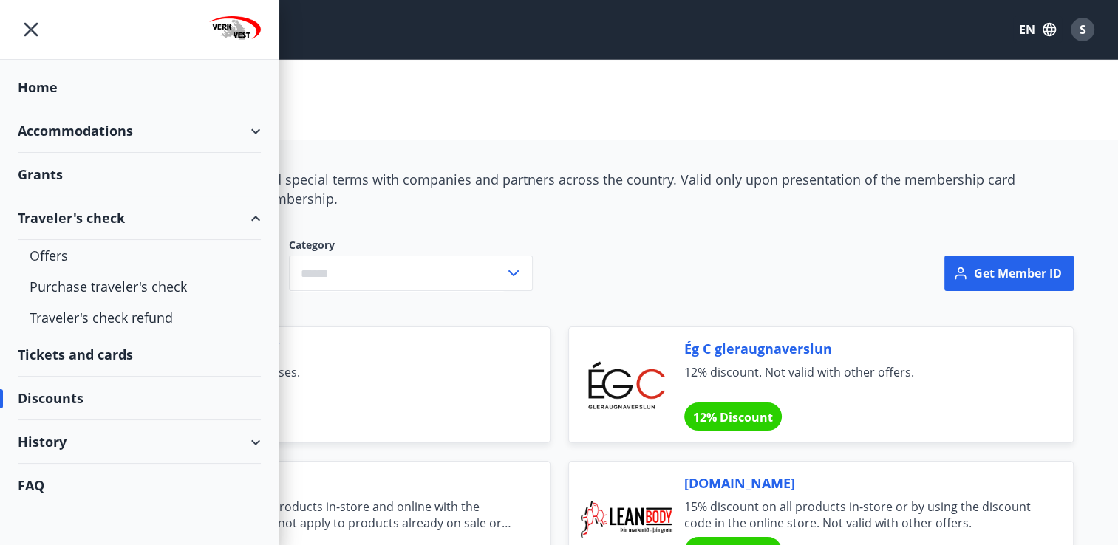
click at [115, 185] on div "Grants" at bounding box center [139, 175] width 243 height 44
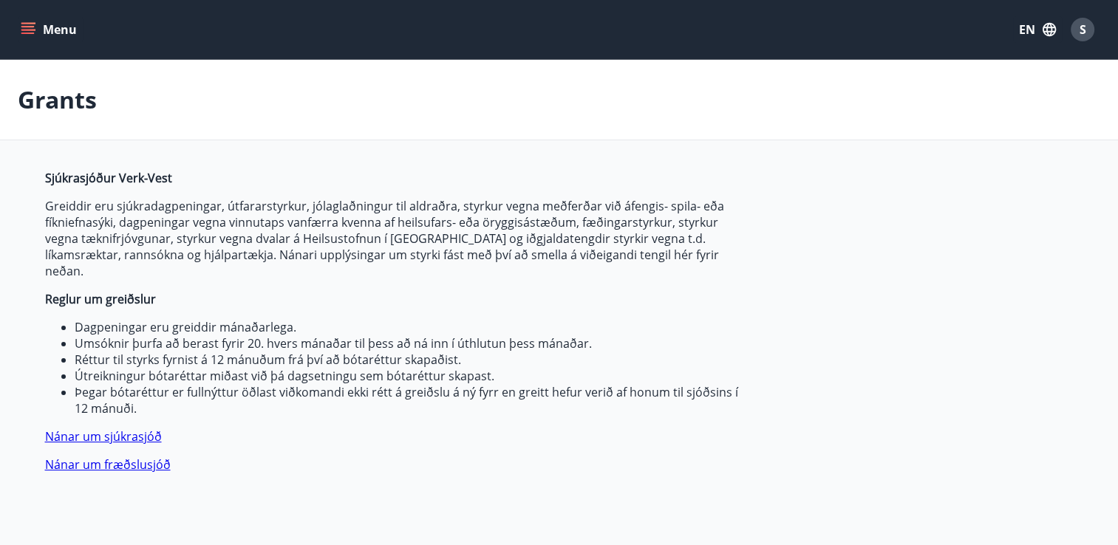
type input "***"
click at [51, 38] on button "Menu" at bounding box center [50, 29] width 65 height 27
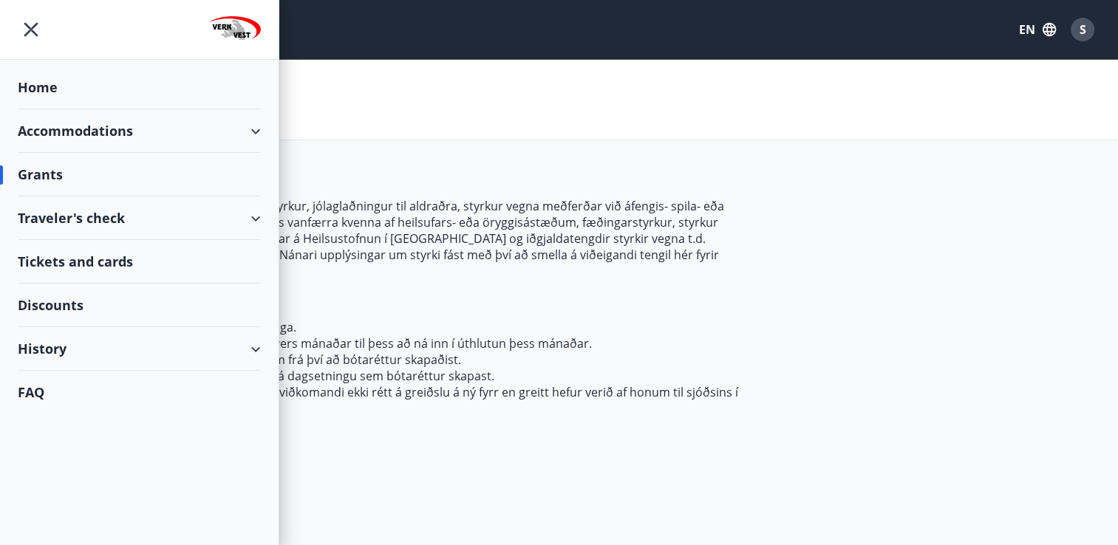
click at [64, 132] on div "Accommodations" at bounding box center [139, 131] width 243 height 44
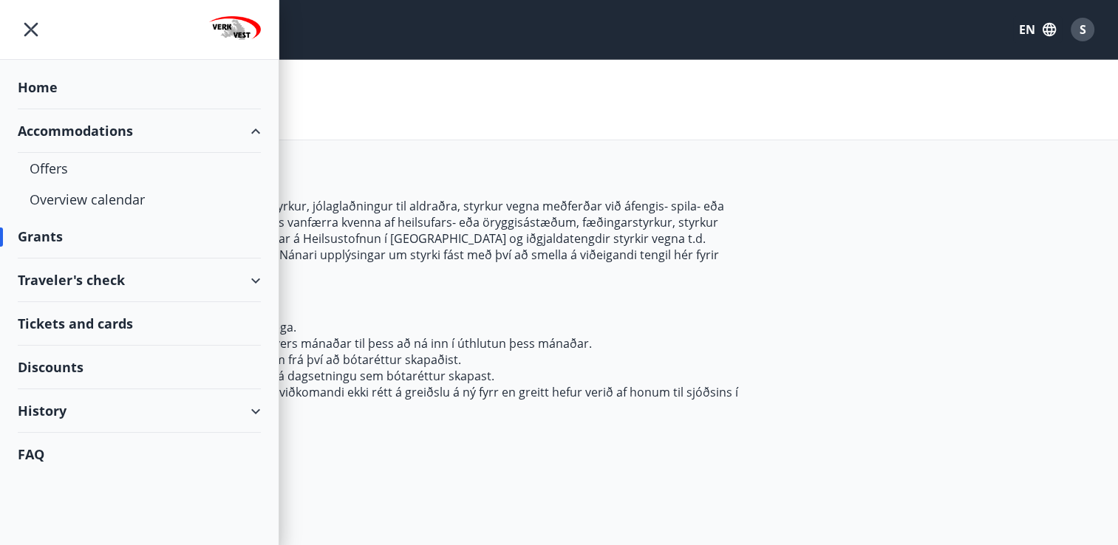
click at [75, 132] on div "Accommodations" at bounding box center [139, 131] width 243 height 44
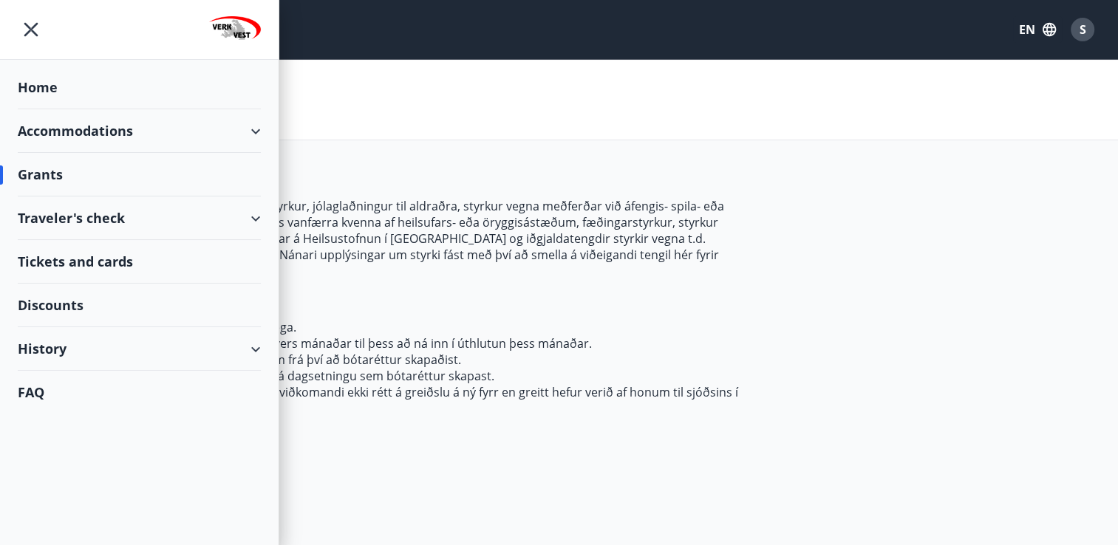
click at [75, 132] on div "Accommodations" at bounding box center [139, 131] width 243 height 44
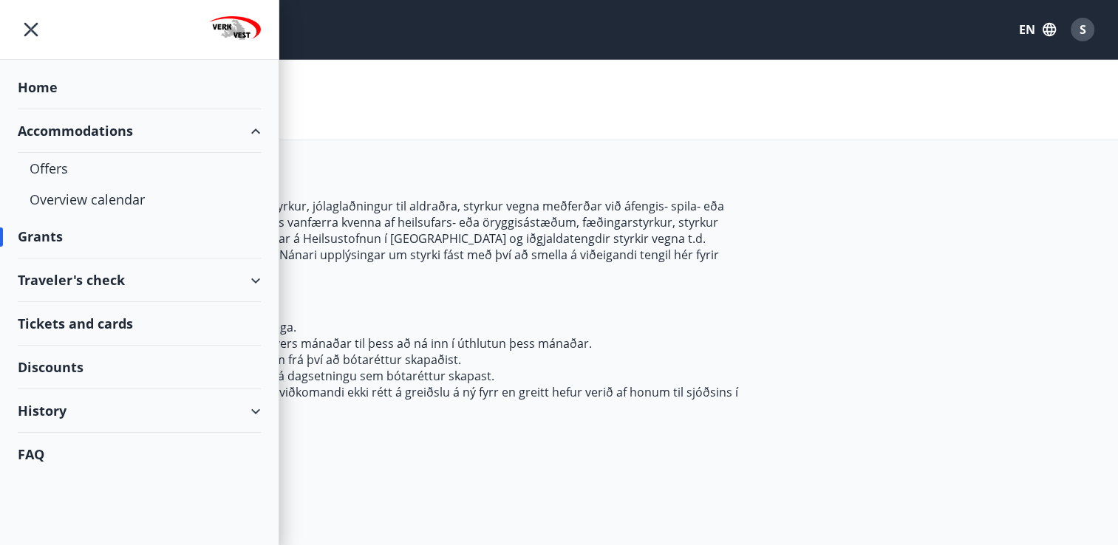
click at [75, 132] on div "Accommodations" at bounding box center [139, 131] width 243 height 44
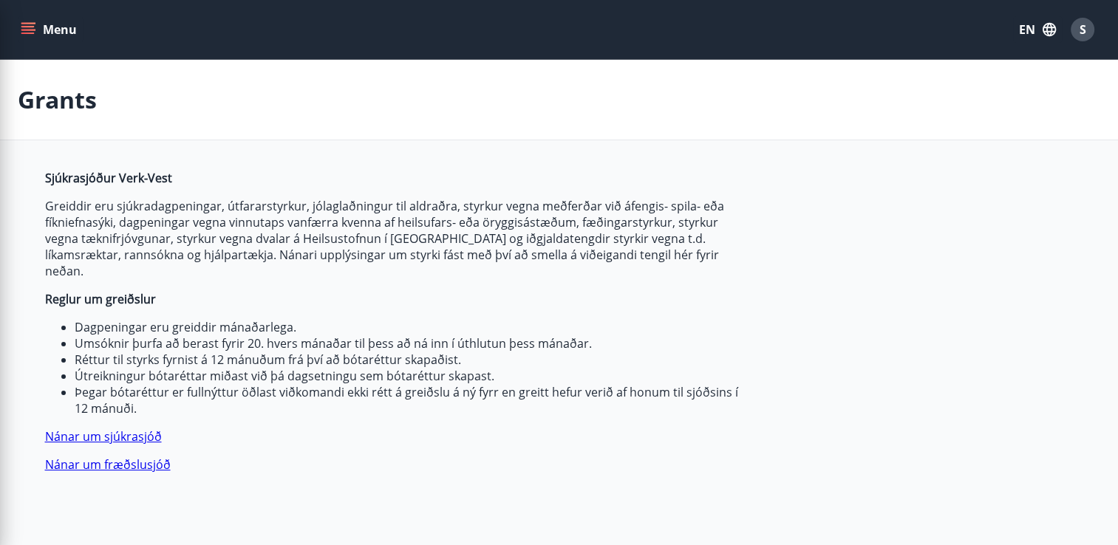
click at [463, 126] on div "Grants" at bounding box center [559, 100] width 1118 height 81
